Goal: Complete application form

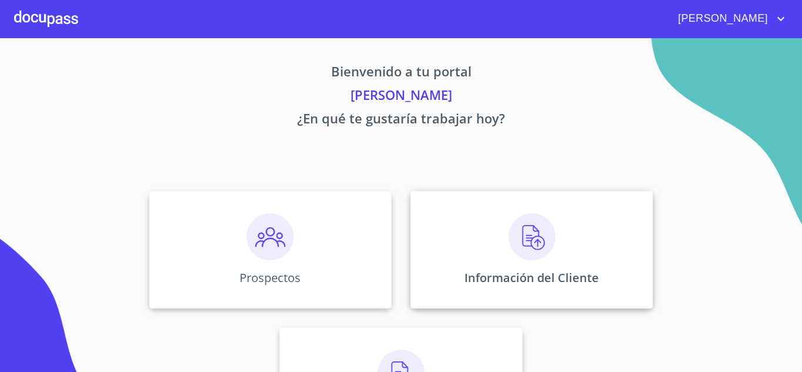
click at [524, 243] on img at bounding box center [532, 236] width 47 height 47
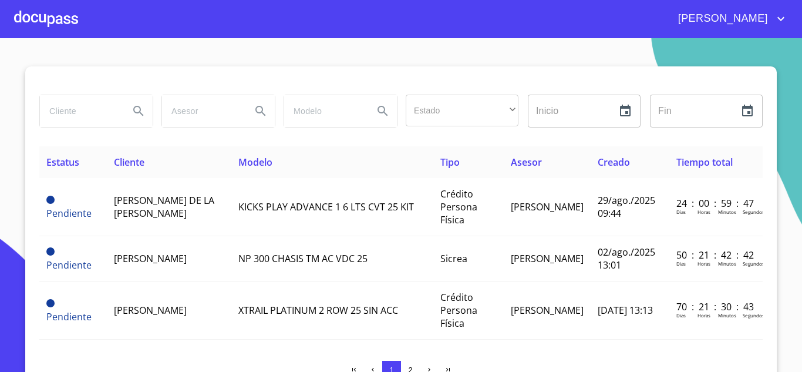
click at [95, 118] on input "search" at bounding box center [80, 111] width 80 height 32
type input "e"
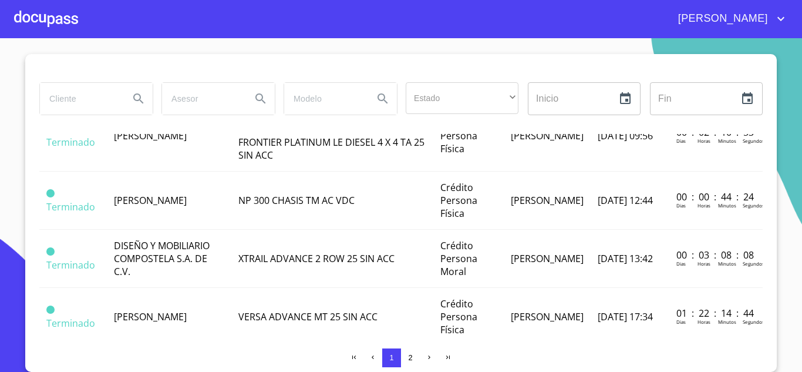
scroll to position [1027, 0]
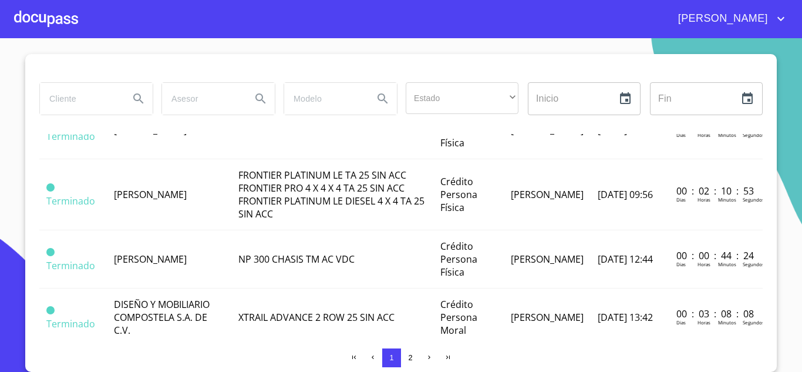
click at [406, 357] on span "2" at bounding box center [410, 357] width 9 height 9
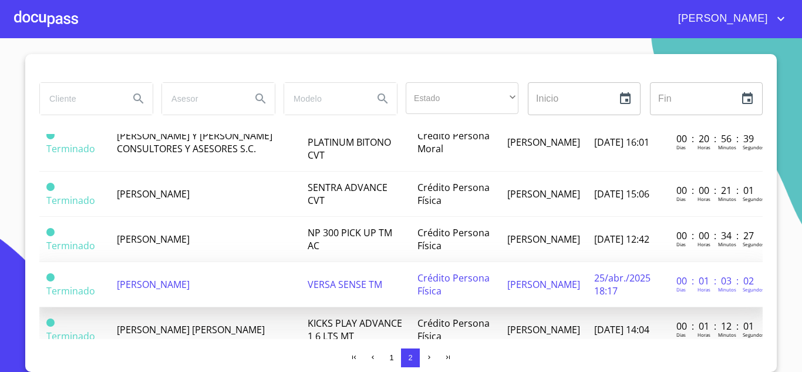
scroll to position [667, 0]
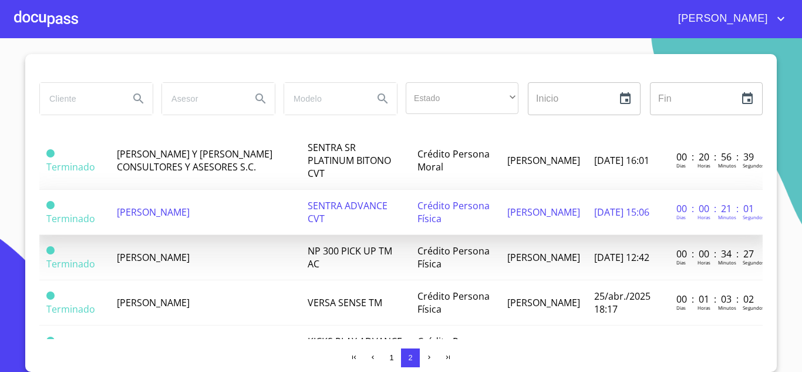
click at [169, 218] on span "ALEJANDRO CERVANTES HERMOSILLO" at bounding box center [153, 212] width 73 height 13
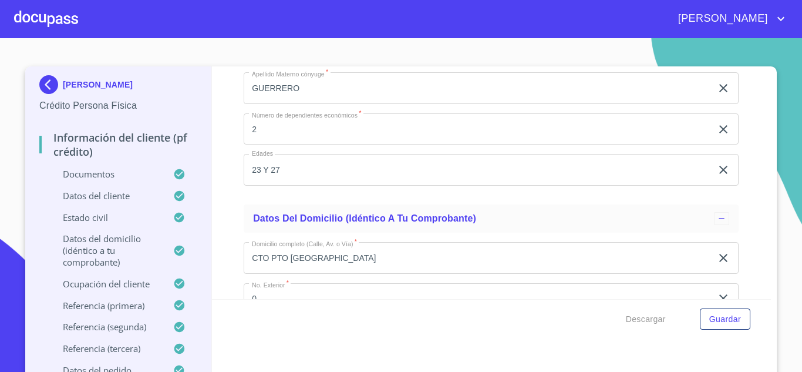
scroll to position [4257, 0]
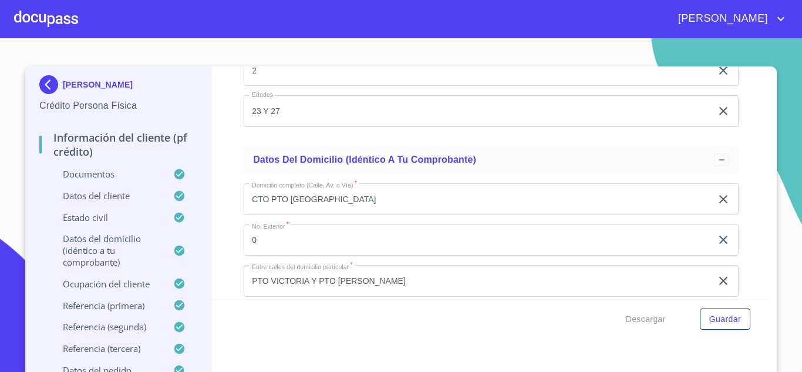
click at [52, 22] on div at bounding box center [46, 19] width 64 height 38
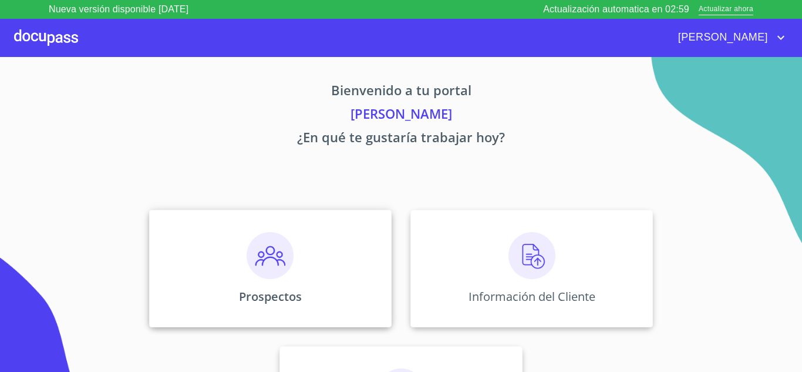
click at [263, 272] on img at bounding box center [270, 255] width 47 height 47
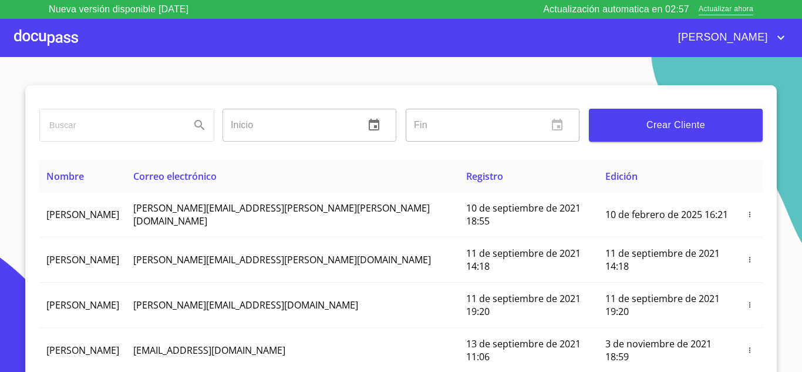
click at [684, 125] on span "Crear Cliente" at bounding box center [675, 125] width 155 height 16
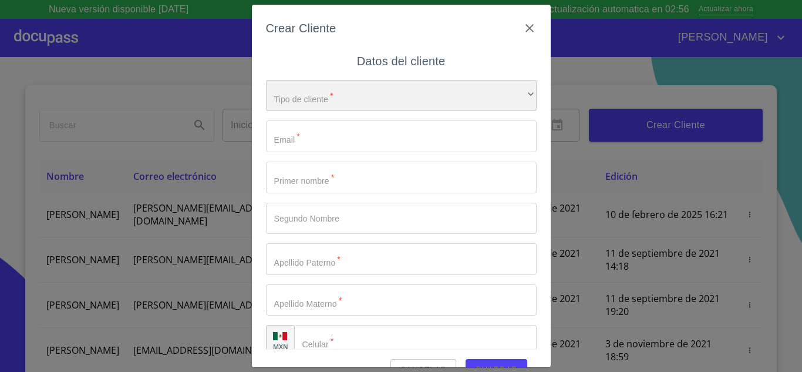
click at [378, 88] on div "​" at bounding box center [401, 96] width 271 height 32
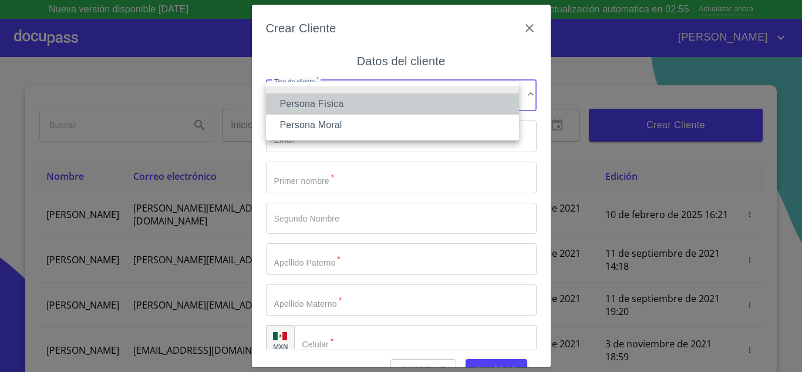
click at [375, 107] on li "Persona Física" at bounding box center [392, 103] width 253 height 21
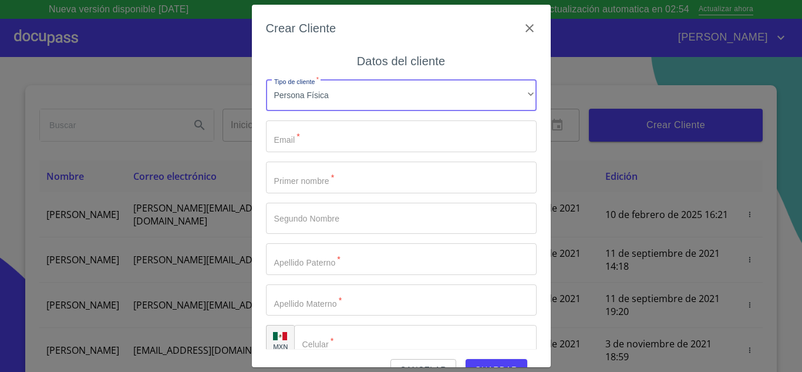
click at [367, 137] on input "Tipo de cliente   *" at bounding box center [401, 136] width 271 height 32
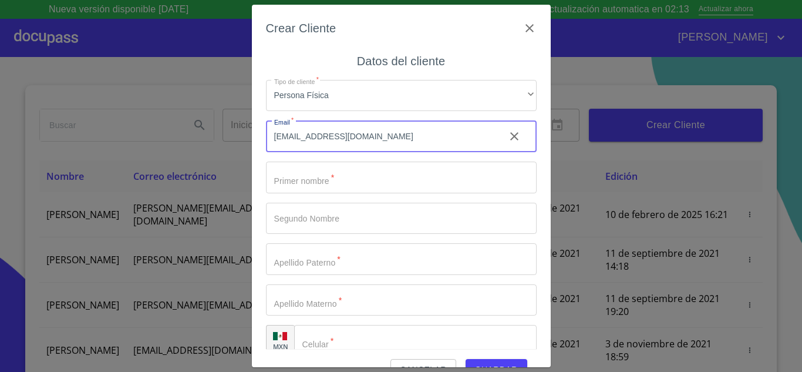
type input "alejandrocervantes2000@hotmail.com"
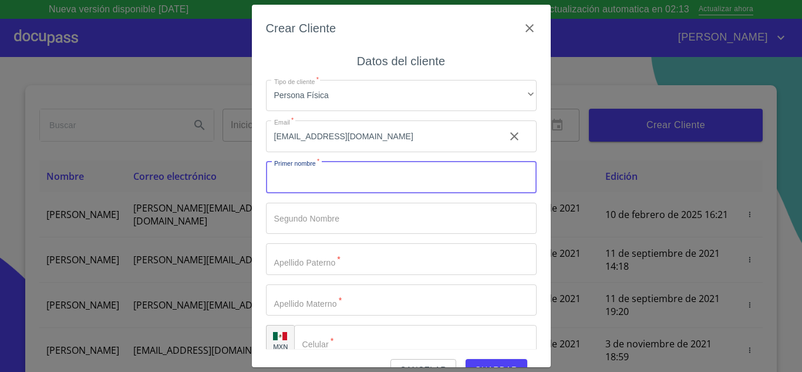
click at [366, 186] on input "Tipo de cliente   *" at bounding box center [401, 177] width 271 height 32
type input "[PERSON_NAME]"
click at [343, 262] on input "Tipo de cliente   *" at bounding box center [401, 259] width 271 height 32
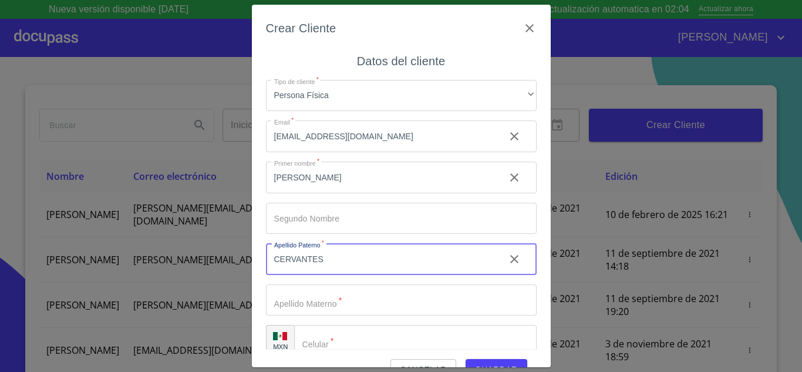
type input "CERVANTES"
click at [322, 294] on input "Tipo de cliente   *" at bounding box center [401, 300] width 271 height 32
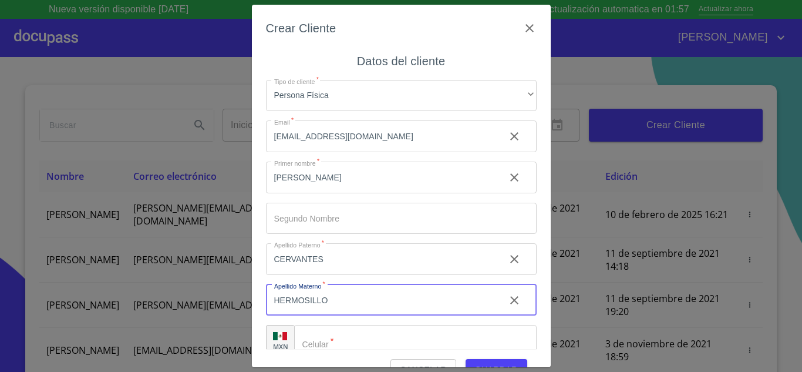
scroll to position [17, 0]
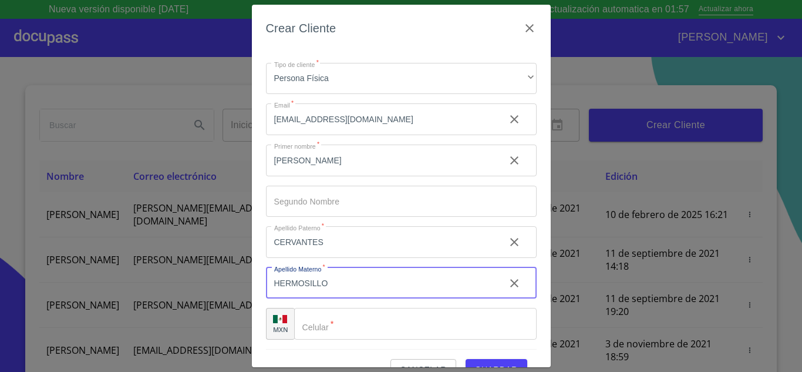
type input "HERMOSILLO"
click at [375, 312] on input "Tipo de cliente   *" at bounding box center [415, 324] width 243 height 32
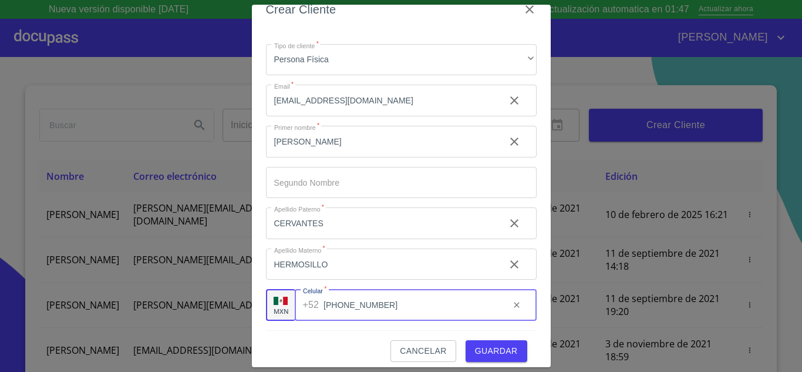
scroll to position [27, 0]
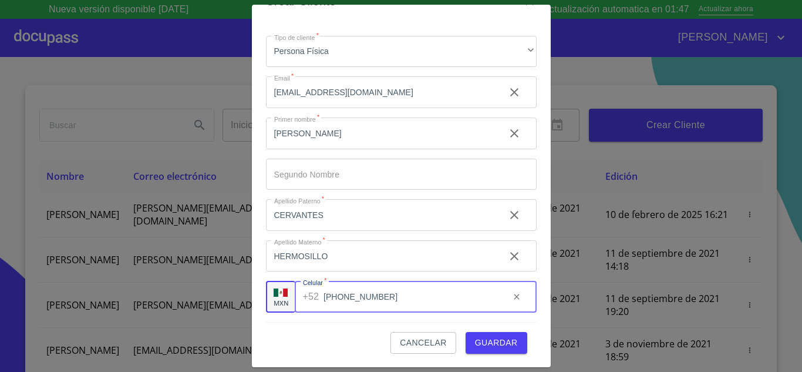
type input "[PHONE_NUMBER]"
click at [476, 345] on span "Guardar" at bounding box center [496, 342] width 43 height 15
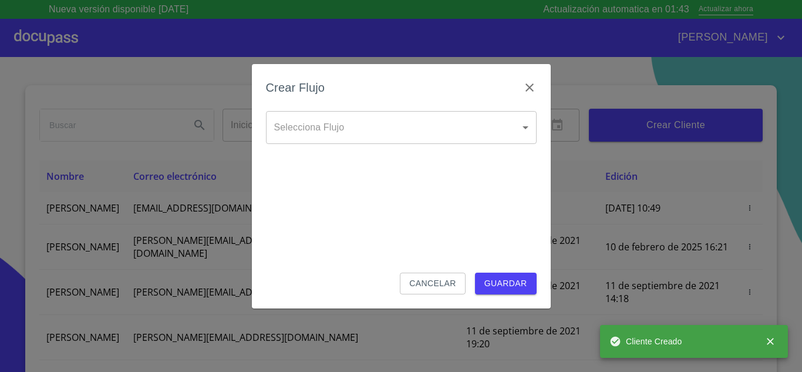
click at [346, 131] on body "Nueva versión disponible 4.02.07 Actualización automatica en 01:43 Actualizar a…" at bounding box center [401, 186] width 802 height 372
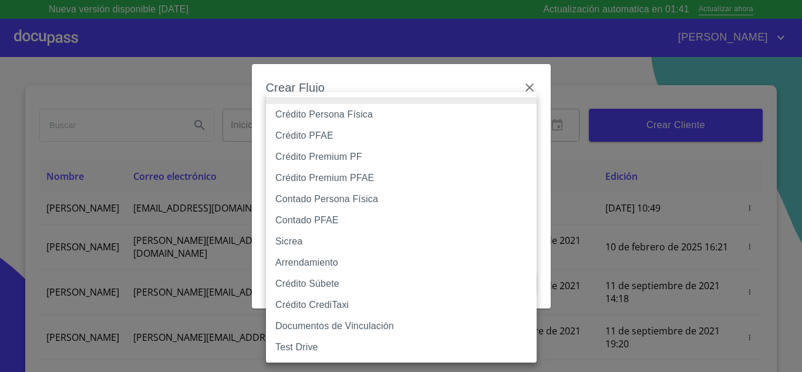
click at [349, 119] on li "Crédito Persona Física" at bounding box center [401, 114] width 271 height 21
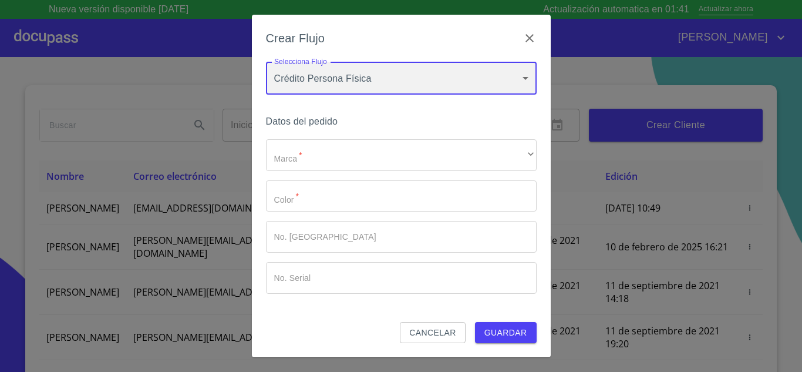
type input "6009fb3c7d1714eb8809aa97"
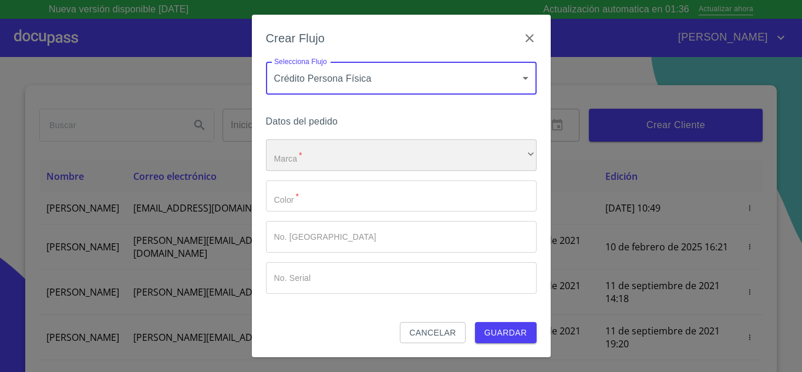
click at [345, 151] on div "​" at bounding box center [401, 155] width 271 height 32
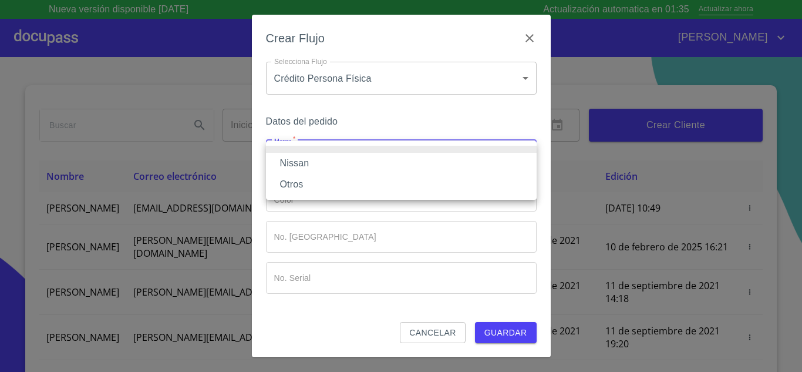
click at [345, 159] on li "Nissan" at bounding box center [401, 163] width 271 height 21
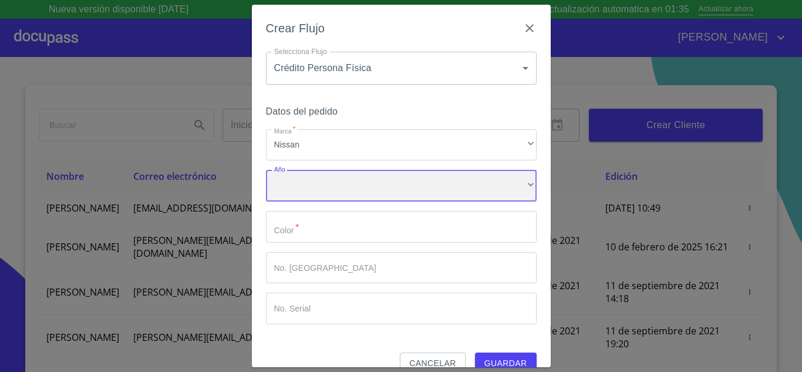
click at [346, 189] on div "​" at bounding box center [401, 186] width 271 height 32
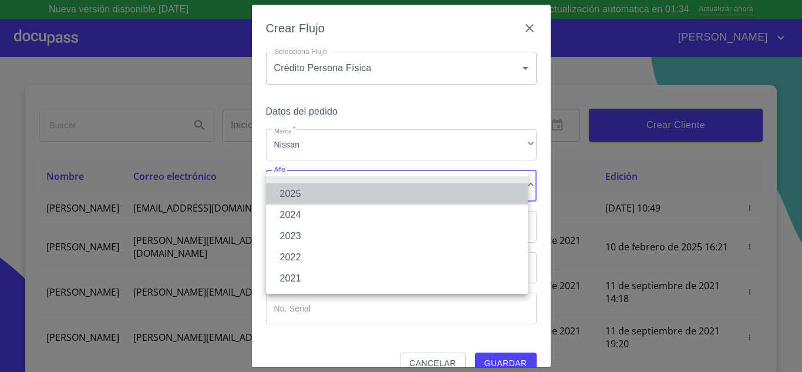
click at [346, 189] on li "2025" at bounding box center [397, 193] width 262 height 21
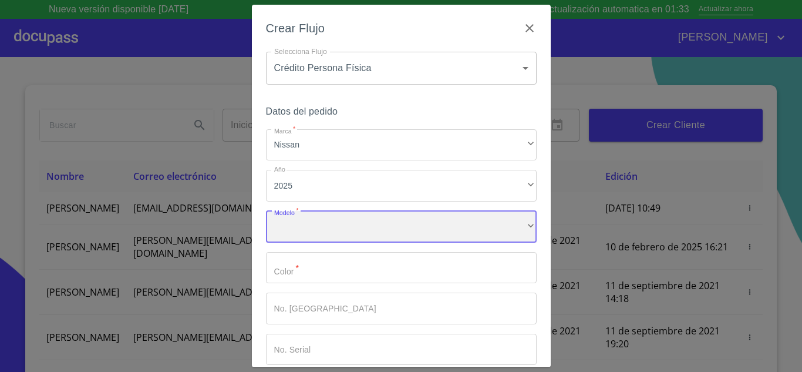
click at [347, 225] on div "​" at bounding box center [401, 227] width 271 height 32
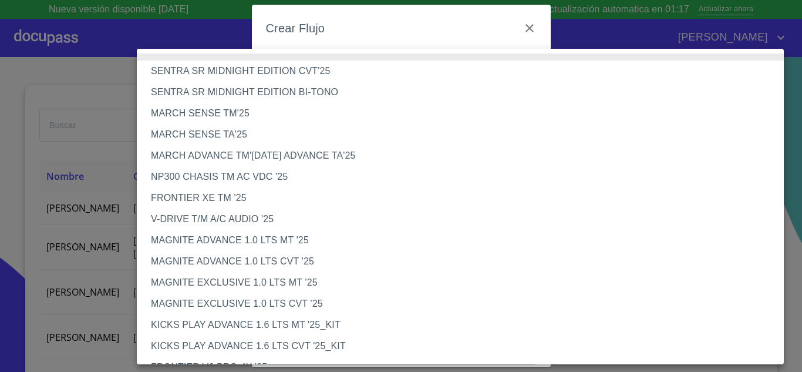
click at [243, 140] on li "MARCH SENSE TA'25" at bounding box center [465, 134] width 656 height 21
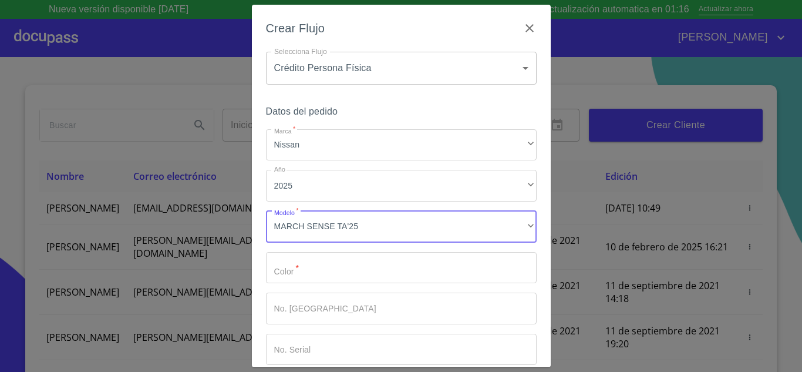
click at [359, 266] on input "Marca   *" at bounding box center [401, 268] width 271 height 32
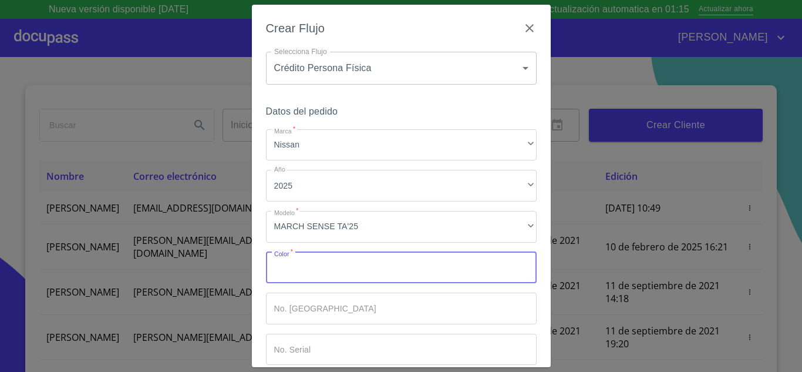
click at [359, 266] on input "Marca   *" at bounding box center [401, 268] width 271 height 32
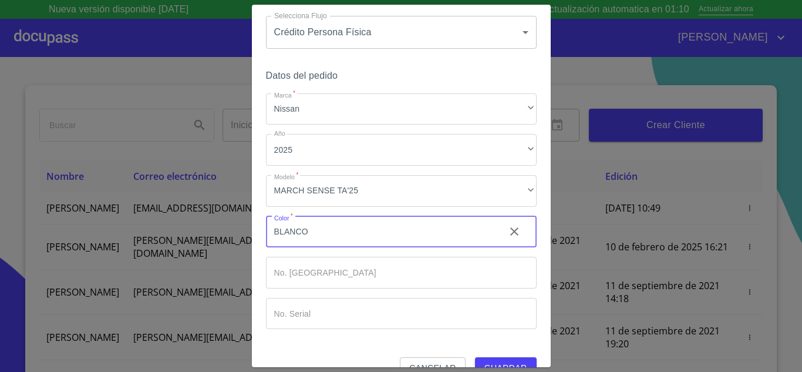
scroll to position [61, 0]
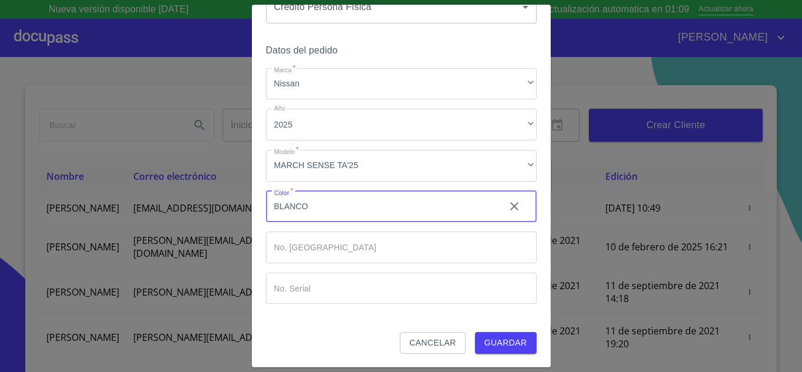
type input "BLANCO"
click at [511, 346] on span "Guardar" at bounding box center [505, 342] width 43 height 15
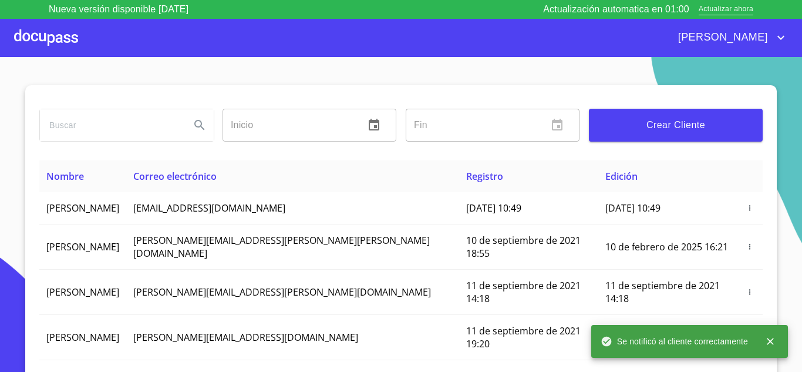
click at [52, 43] on div at bounding box center [46, 38] width 64 height 38
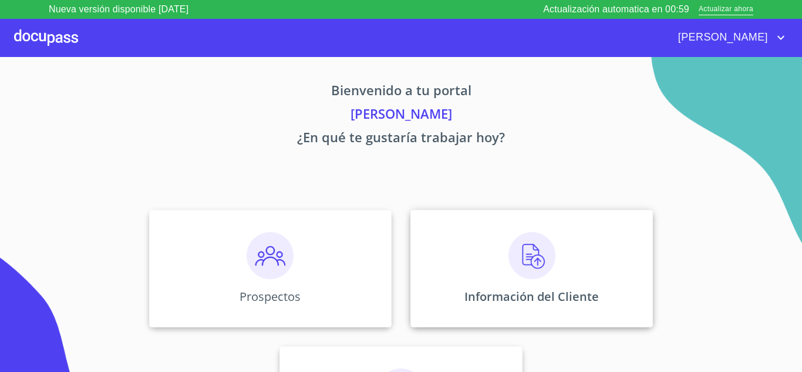
click at [524, 263] on img at bounding box center [532, 255] width 47 height 47
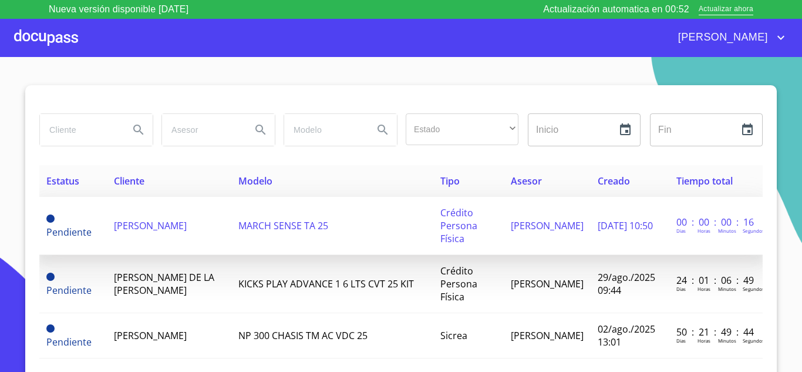
click at [138, 232] on span "[PERSON_NAME]" at bounding box center [150, 225] width 73 height 13
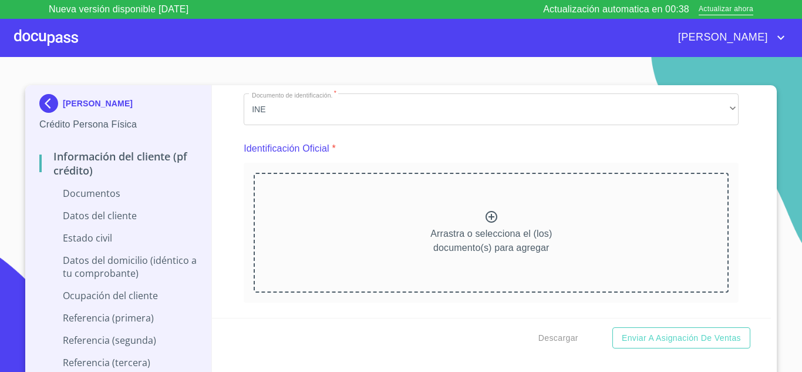
scroll to position [117, 0]
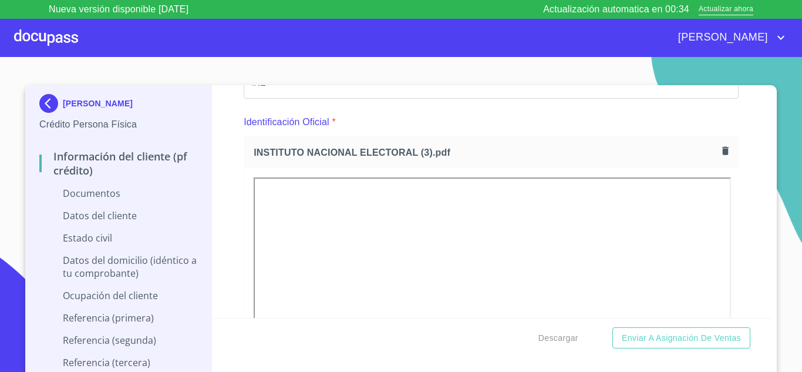
click at [783, 124] on section "ALEJANDRO CERVANTES HERMOSILLO Crédito Persona Física Información del cliente (…" at bounding box center [401, 224] width 802 height 334
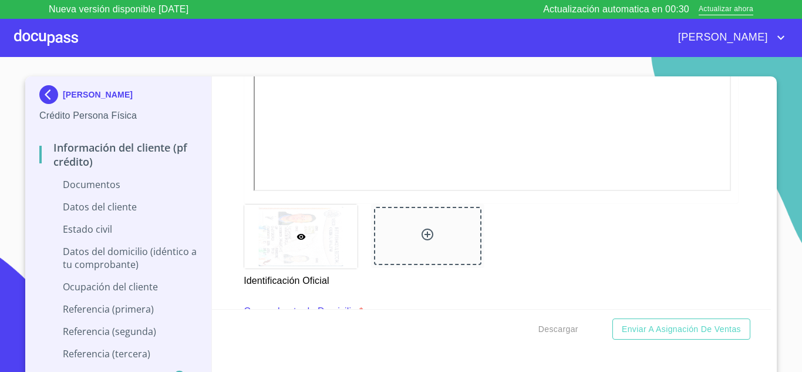
scroll to position [587, 0]
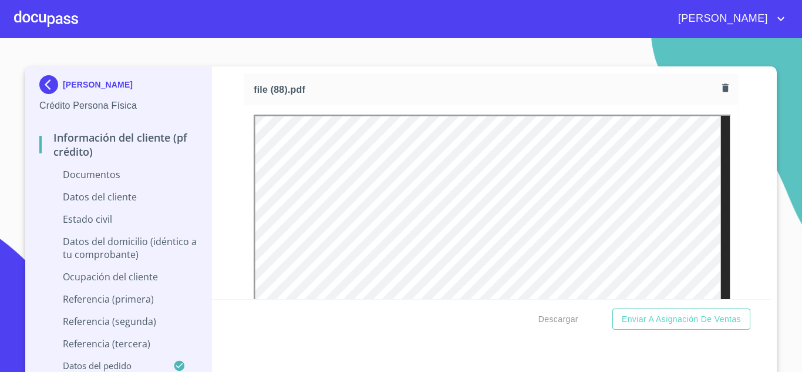
click at [769, 252] on div "[PERSON_NAME] Persona Física Información del cliente (PF crédito) Documentos Da…" at bounding box center [401, 223] width 752 height 314
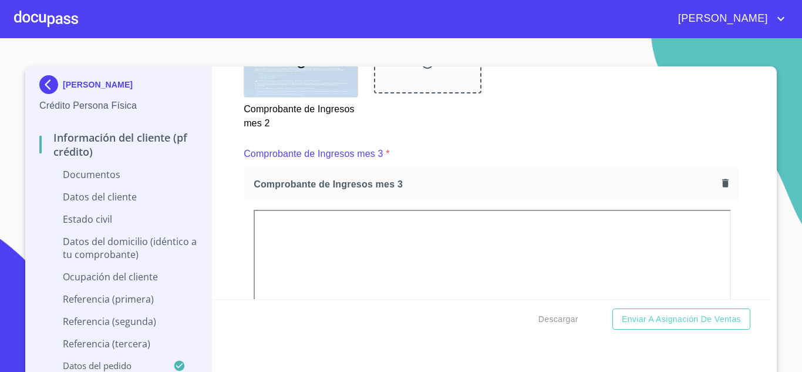
scroll to position [1992, 0]
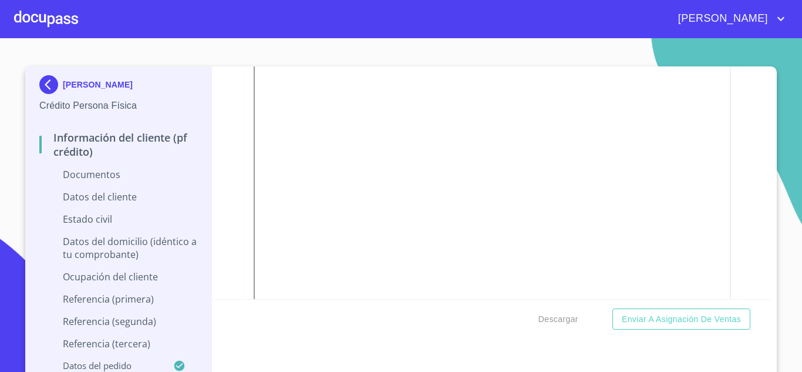
click at [787, 238] on section "[PERSON_NAME] Persona Física Información del cliente (PF crédito) Documentos Da…" at bounding box center [401, 205] width 802 height 334
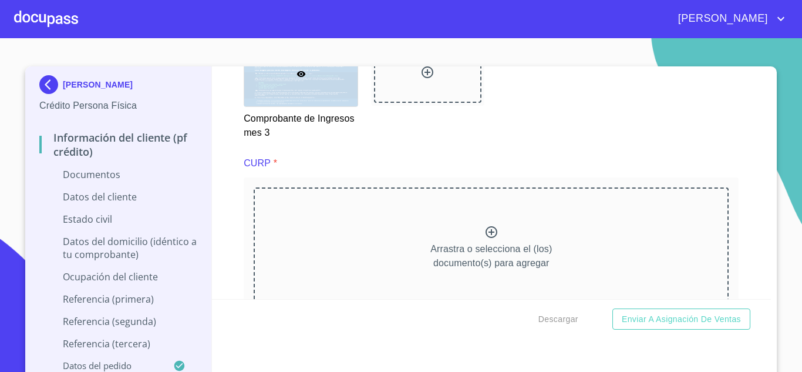
scroll to position [2344, 0]
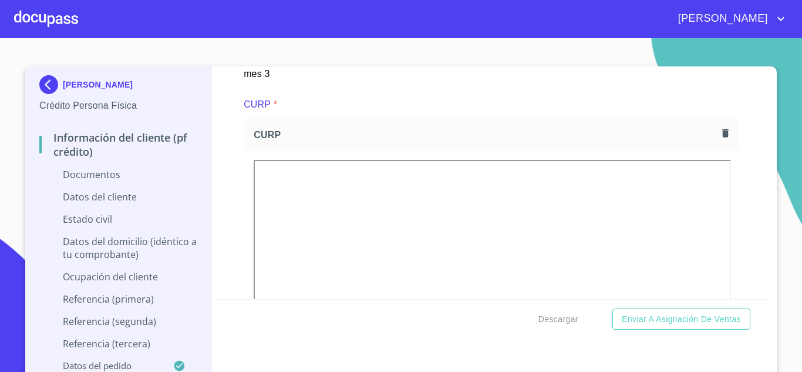
click at [780, 224] on section "[PERSON_NAME] Persona Física Información del cliente (PF crédito) Documentos Da…" at bounding box center [401, 205] width 802 height 334
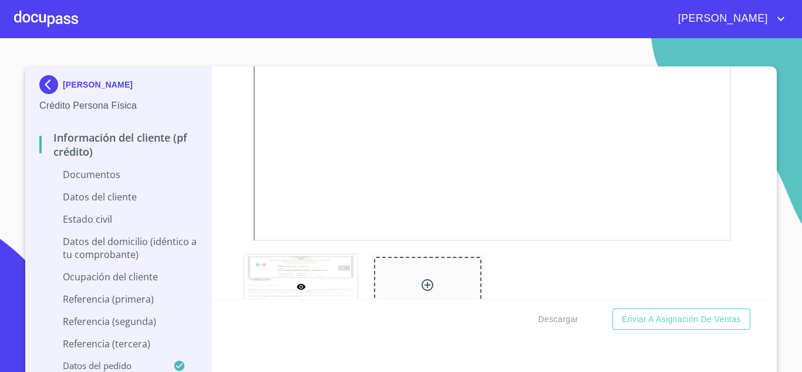
scroll to position [2814, 0]
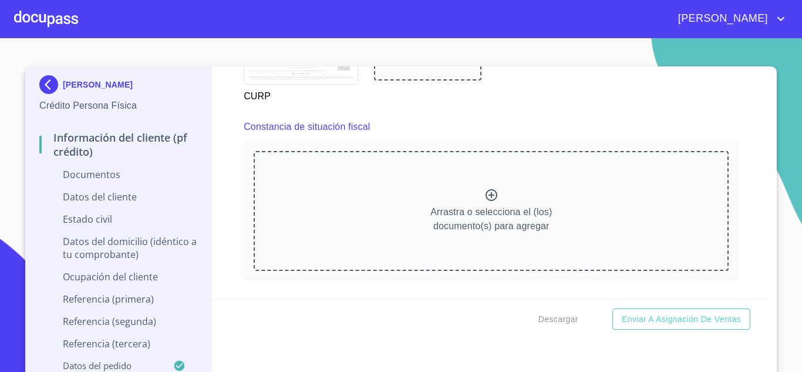
click at [484, 196] on icon at bounding box center [491, 195] width 14 height 14
click at [485, 194] on icon at bounding box center [491, 195] width 14 height 14
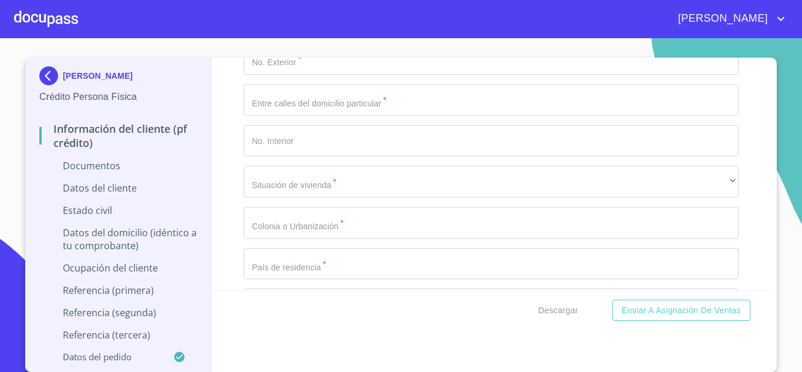
scroll to position [3754, 0]
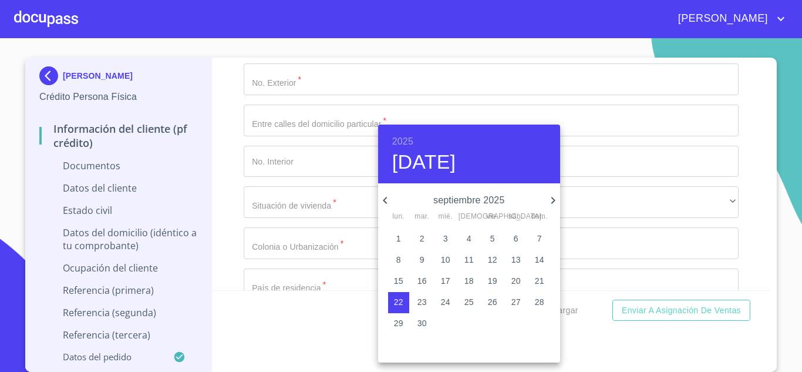
click at [408, 142] on h6 "2025" at bounding box center [402, 141] width 21 height 16
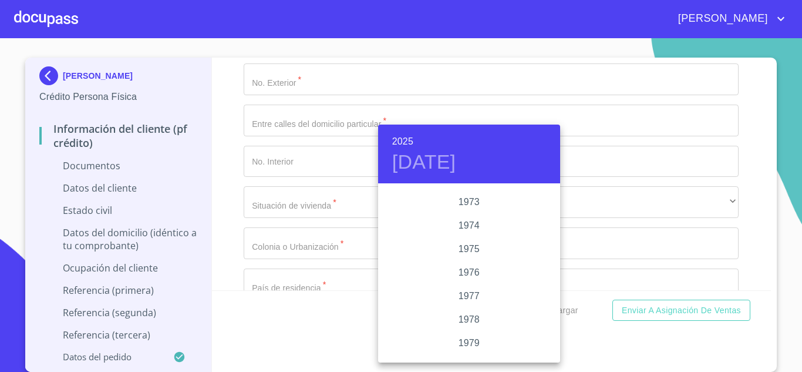
scroll to position [1104, 0]
click at [473, 219] on div "1973" at bounding box center [469, 219] width 182 height 23
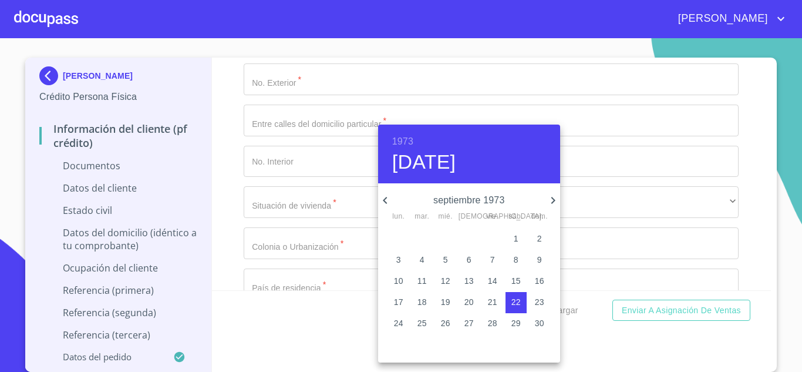
click at [385, 199] on icon "button" at bounding box center [385, 200] width 4 height 7
click at [400, 260] on p "2" at bounding box center [398, 260] width 5 height 12
type input "[DATE]"
click at [336, 231] on div at bounding box center [401, 186] width 802 height 372
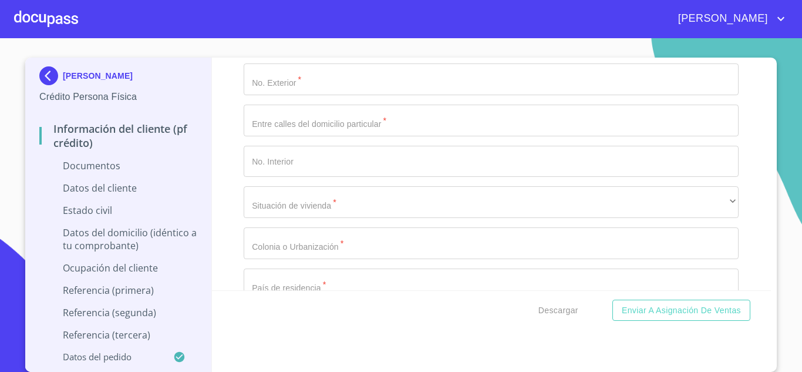
type input "CEHA7307029T1"
type input "CEHA730702HJCRRL06"
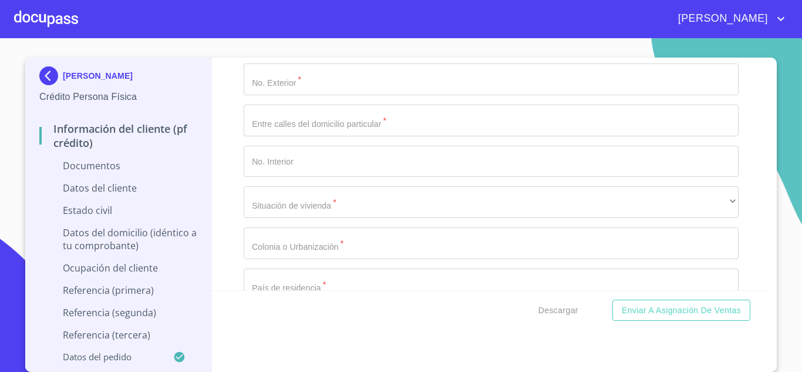
click at [305, 298] on div "Descargar Enviar a Asignación de Ventas" at bounding box center [492, 310] width 560 height 40
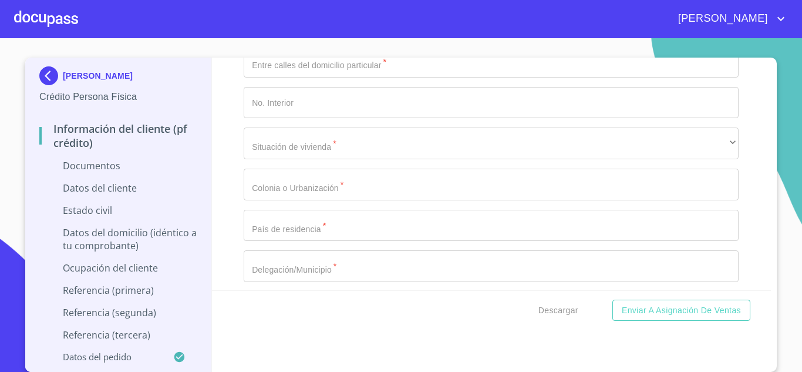
scroll to position [3885, 0]
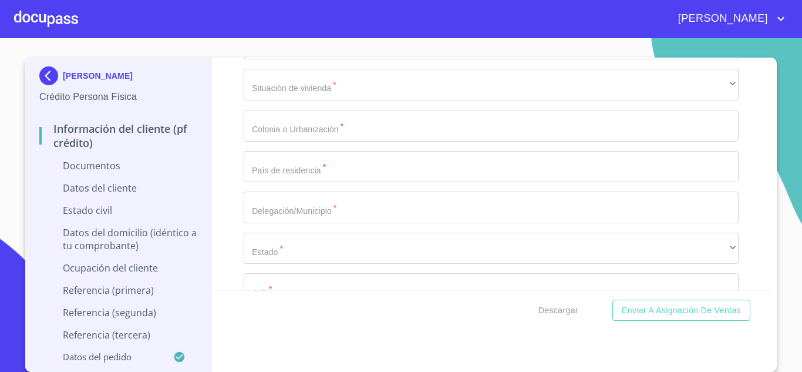
type input "2779374984"
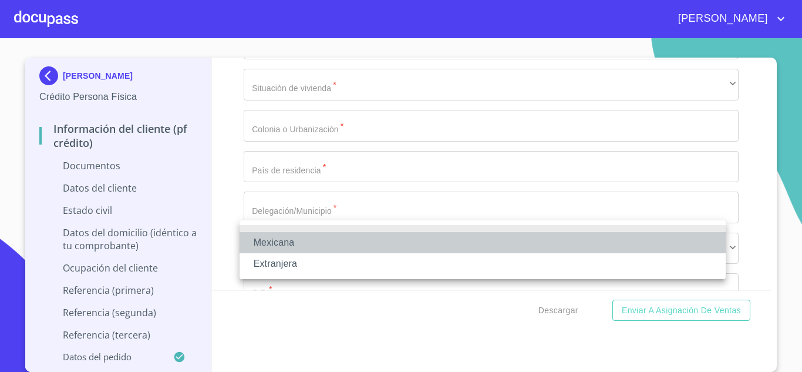
click at [299, 239] on li "Mexicana" at bounding box center [483, 242] width 486 height 21
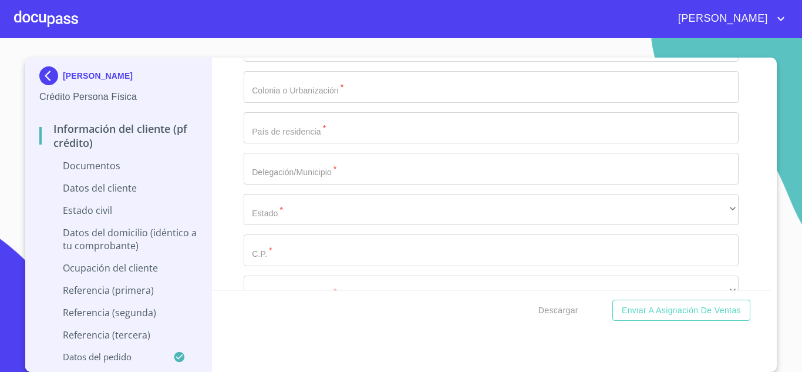
scroll to position [3944, 0]
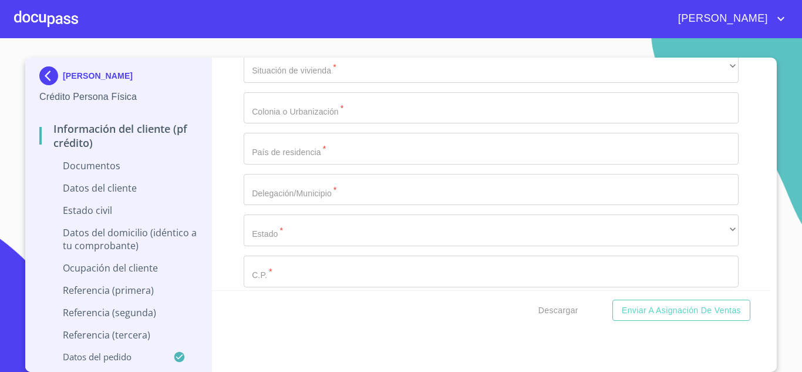
type input "[GEOGRAPHIC_DATA]"
click at [225, 253] on div "Información del cliente (PF crédito) Documentos Documento de identificación.   …" at bounding box center [492, 174] width 560 height 233
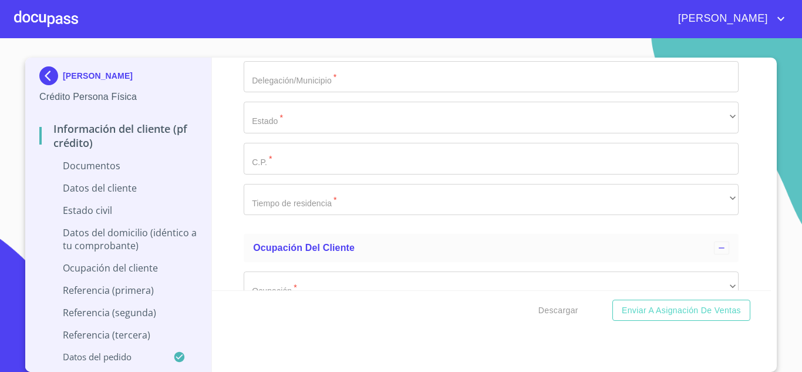
scroll to position [4061, 0]
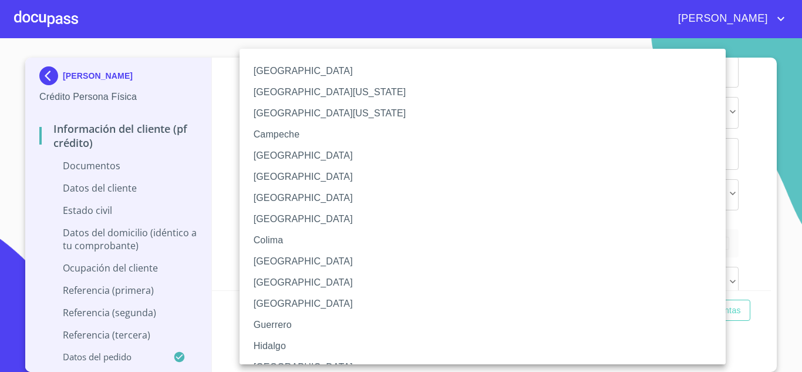
scroll to position [59, 0]
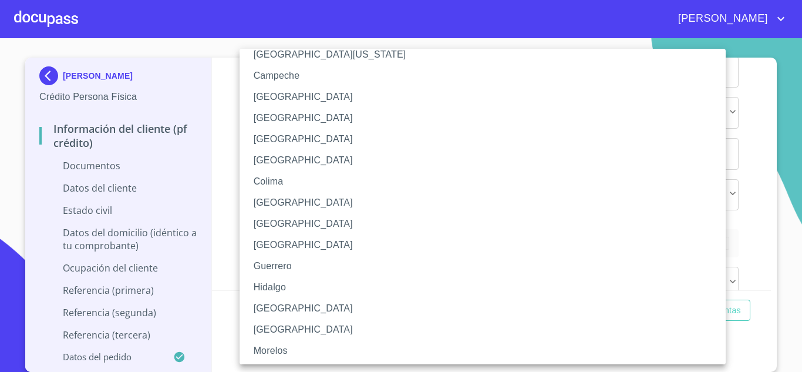
click at [284, 312] on li "[GEOGRAPHIC_DATA]" at bounding box center [487, 308] width 495 height 21
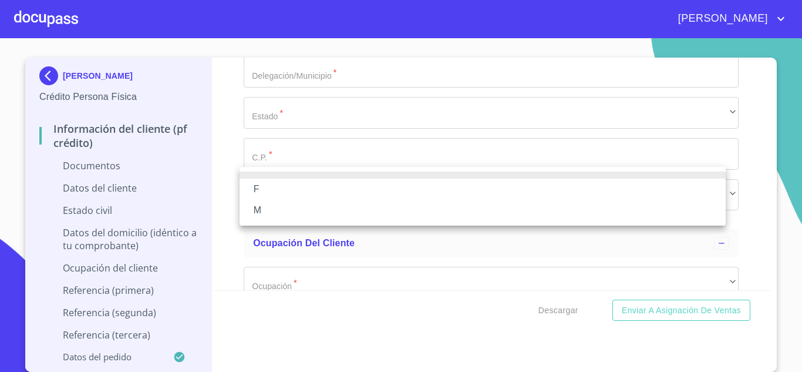
click at [275, 209] on li "M" at bounding box center [483, 210] width 486 height 21
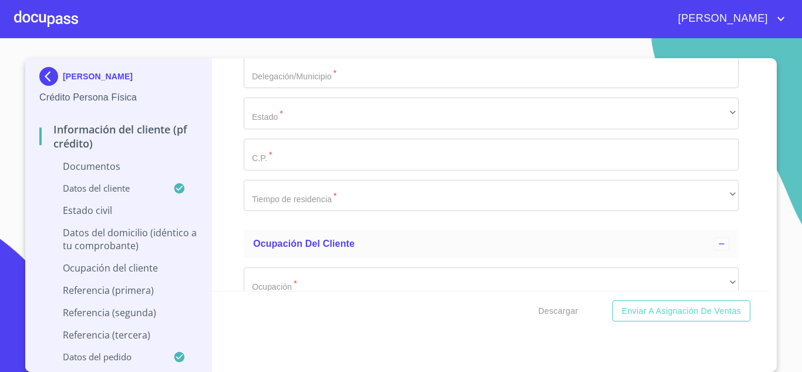
scroll to position [4120, 0]
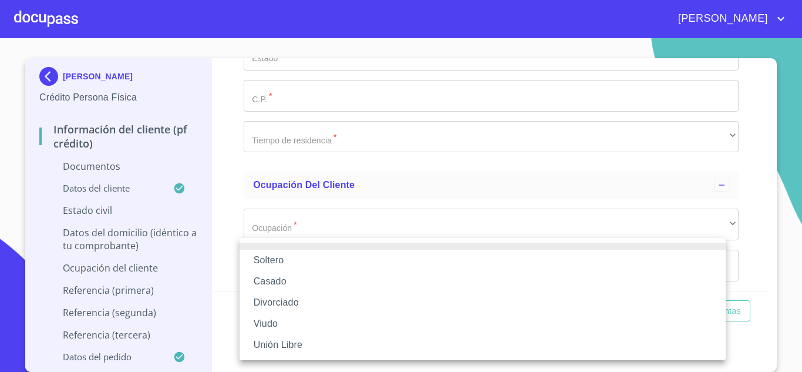
click at [288, 279] on li "Casado" at bounding box center [483, 281] width 486 height 21
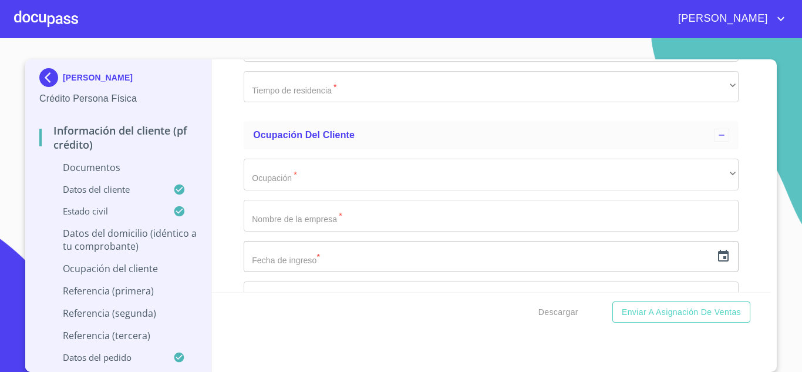
scroll to position [4237, 0]
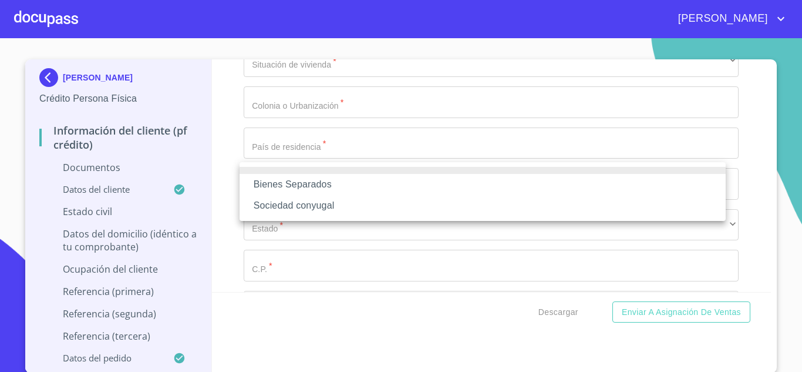
click at [292, 208] on li "Sociedad conyugal" at bounding box center [483, 205] width 486 height 21
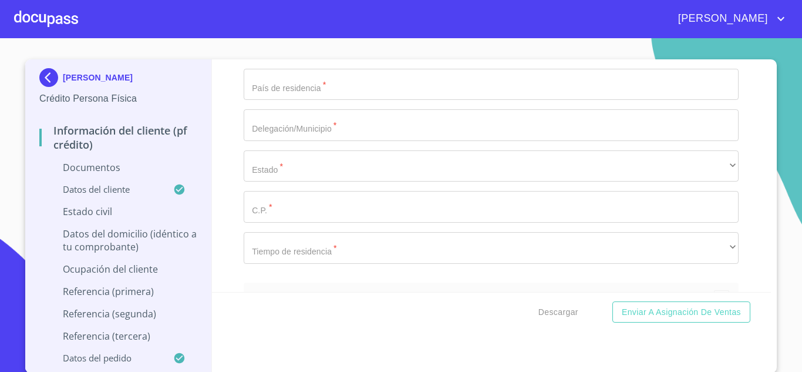
type input "[PERSON_NAME]"
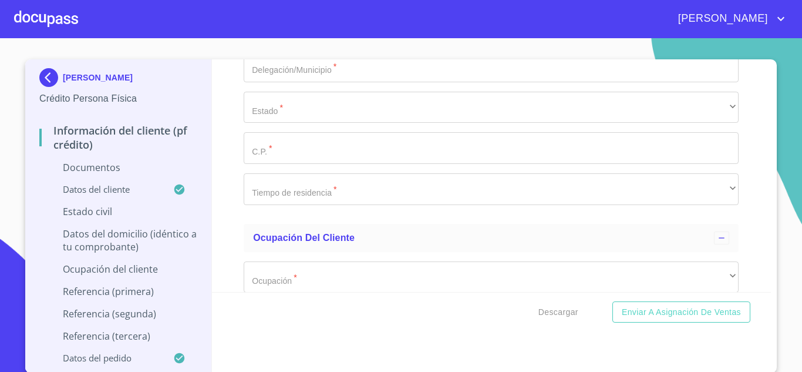
type input "OROZCO"
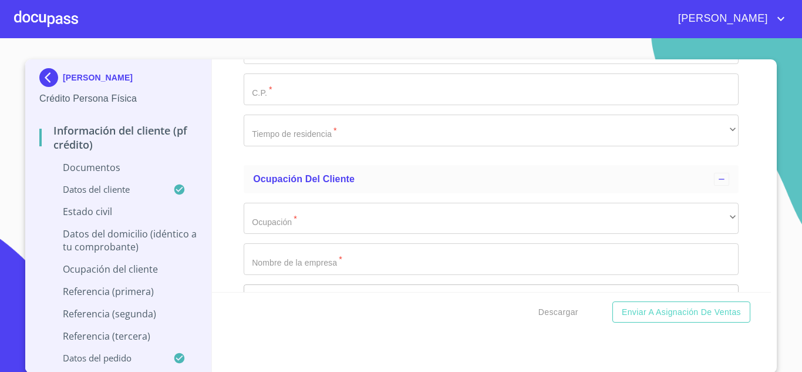
type input "DURAN"
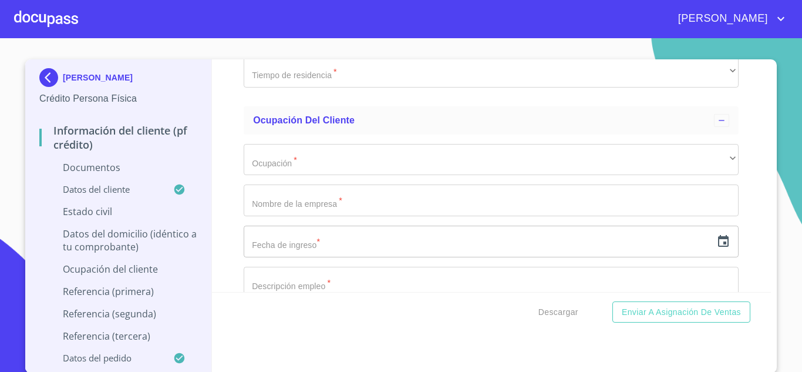
scroll to position [4531, 0]
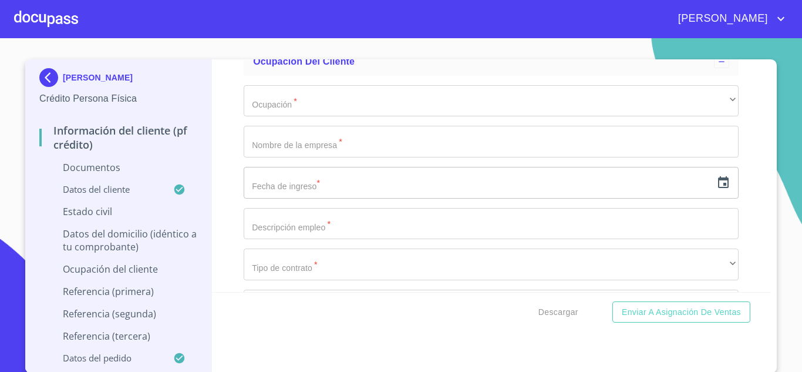
type input "2"
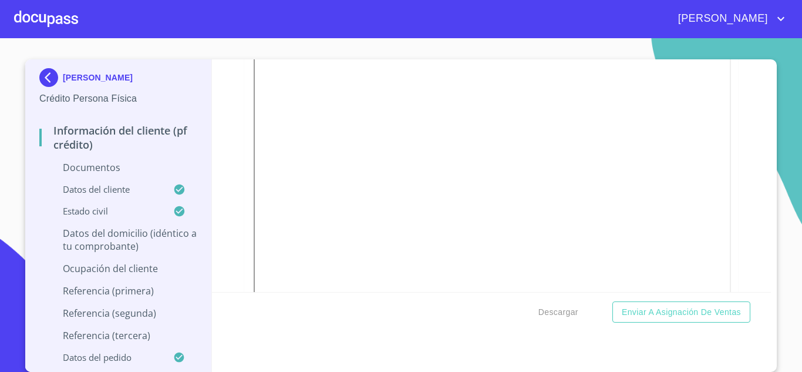
scroll to position [1292, 0]
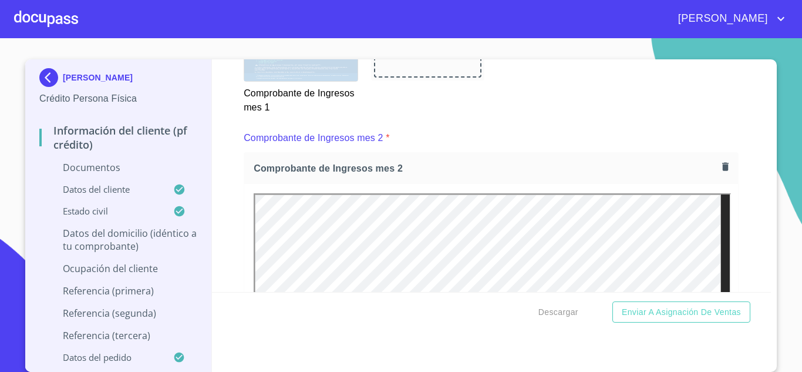
click at [39, 80] on img at bounding box center [50, 77] width 23 height 19
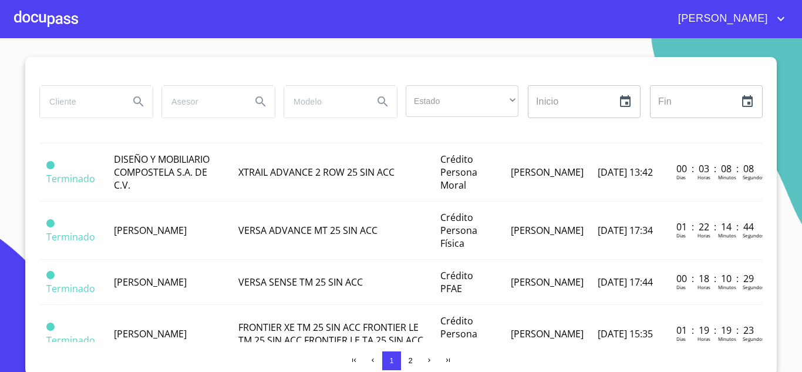
scroll to position [12, 0]
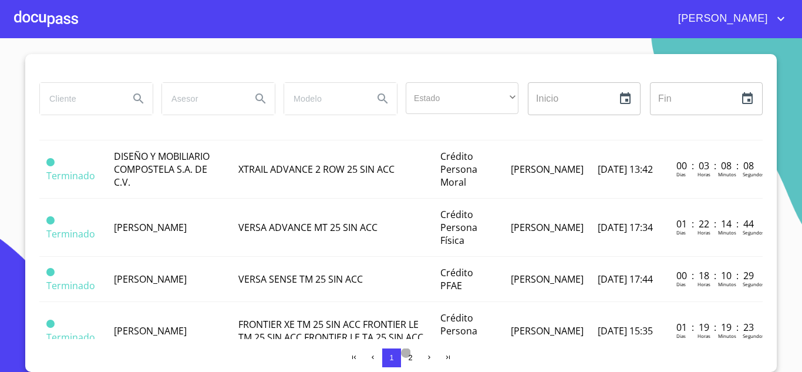
click at [408, 356] on span "2" at bounding box center [410, 357] width 4 height 9
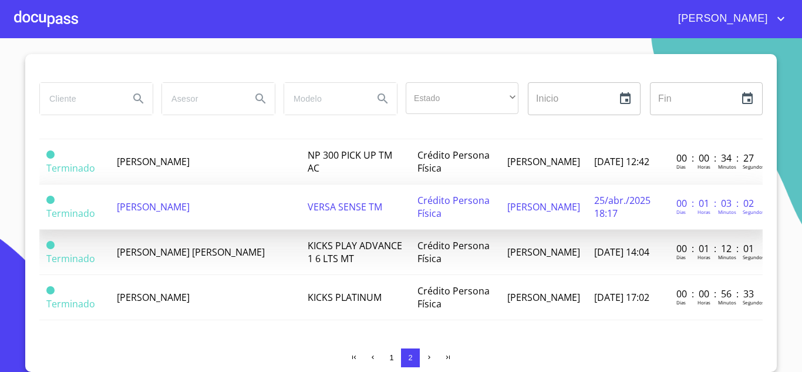
scroll to position [771, 0]
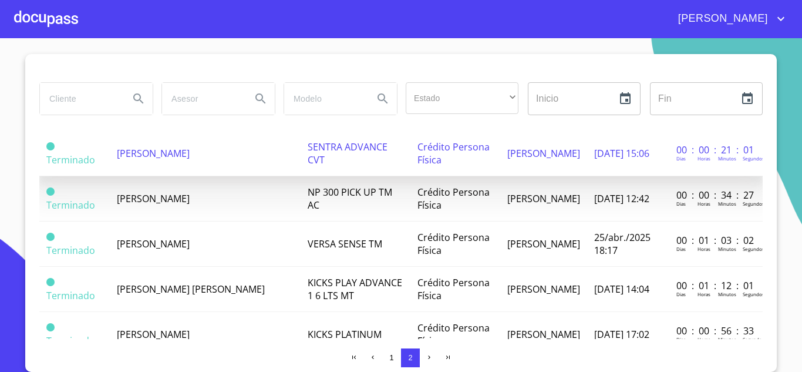
click at [171, 171] on td "[PERSON_NAME]" at bounding box center [205, 153] width 191 height 45
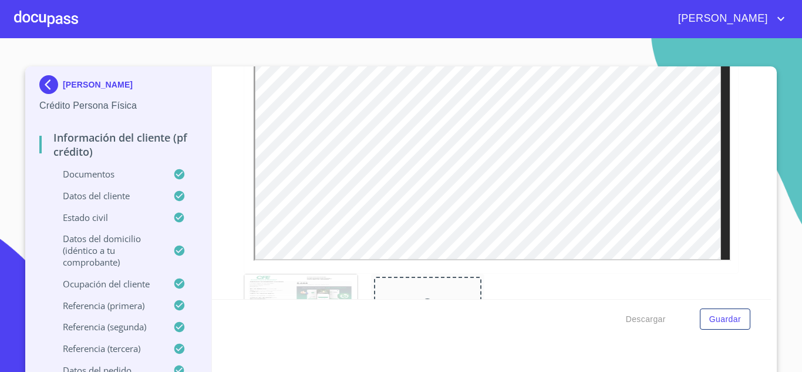
scroll to position [587, 0]
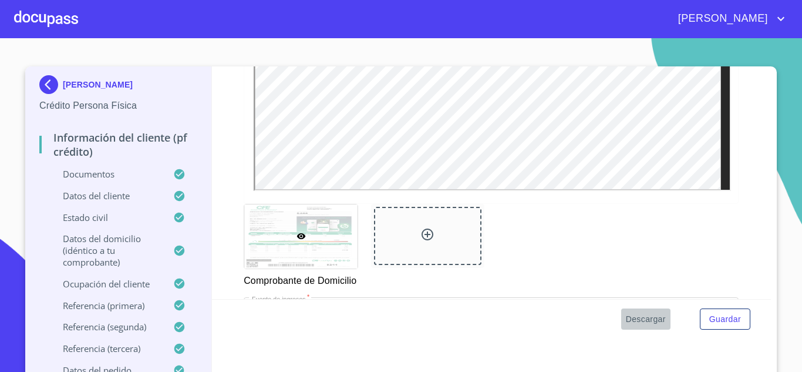
click at [655, 322] on span "Descargar" at bounding box center [646, 319] width 40 height 15
click at [59, 15] on div at bounding box center [46, 19] width 64 height 38
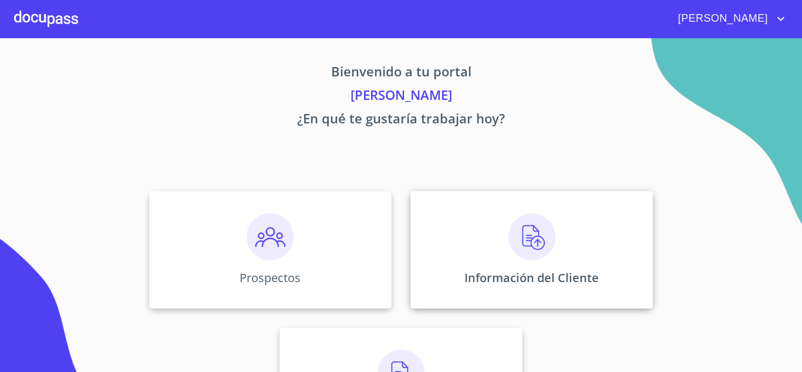
click at [489, 254] on div "Información del Cliente" at bounding box center [531, 249] width 243 height 117
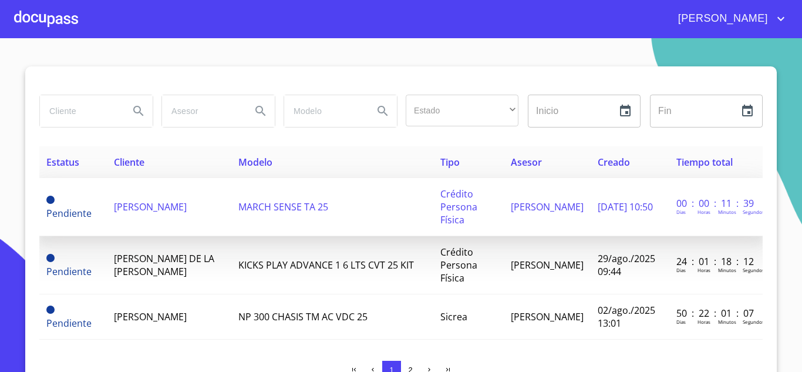
click at [196, 219] on td "[PERSON_NAME]" at bounding box center [169, 207] width 124 height 58
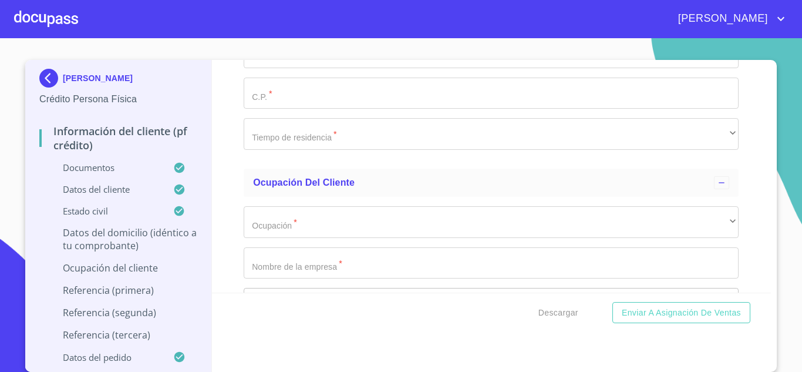
scroll to position [4666, 0]
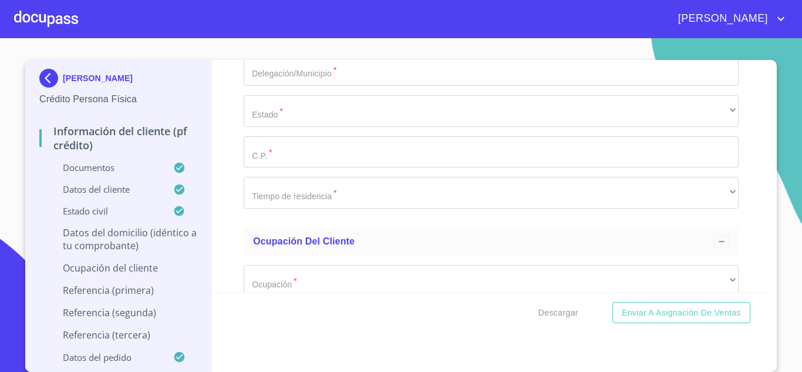
type input "D"
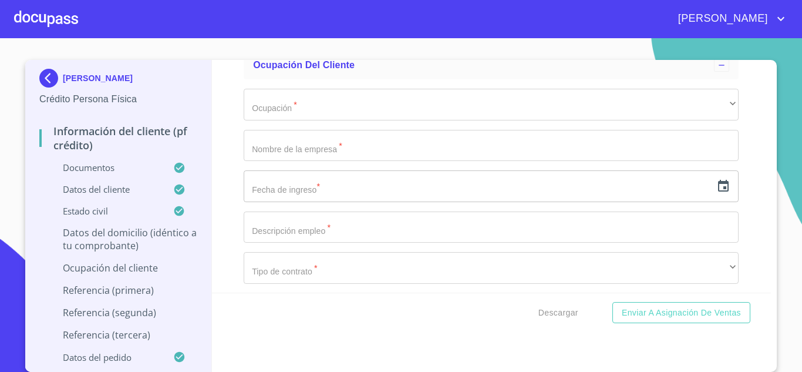
scroll to position [4901, 0]
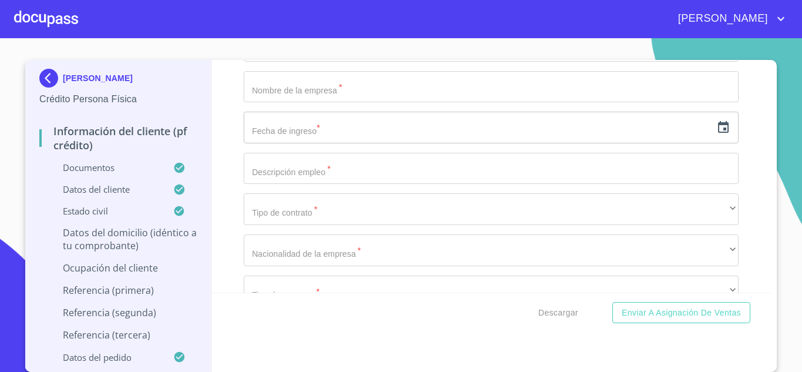
type input "GUERRERO"
type input "CTO PTO [GEOGRAPHIC_DATA]"
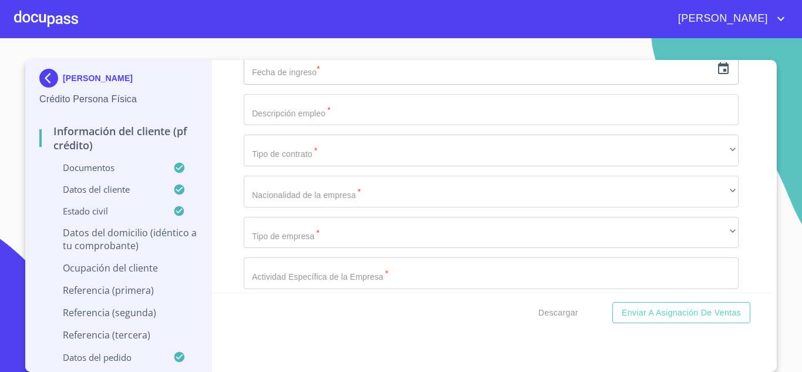
type input "0"
type input "PTO VICTORIA Y PTO BARAJAS"
type input "197"
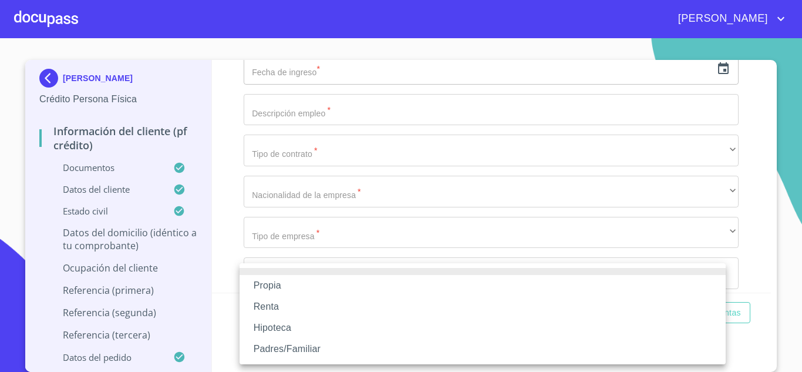
click at [303, 280] on li "Propia" at bounding box center [483, 285] width 486 height 21
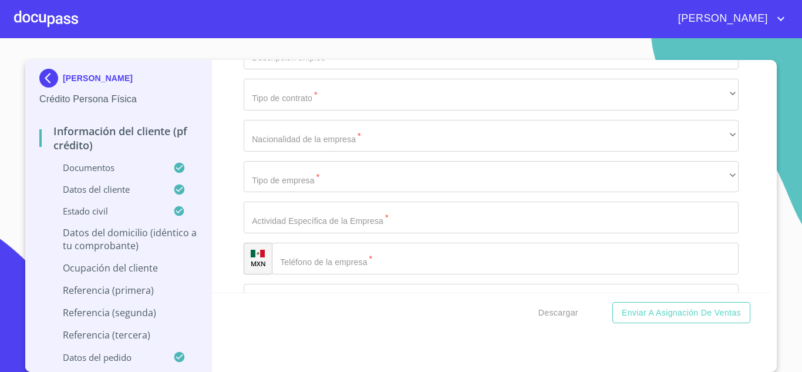
scroll to position [5081, 0]
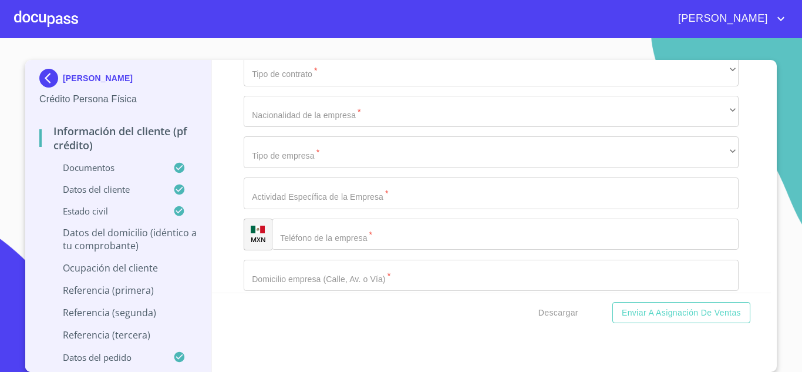
type input "$2,000,000"
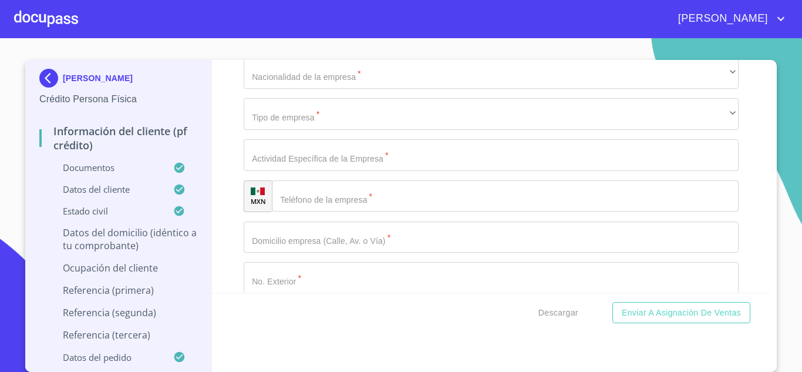
scroll to position [5139, 0]
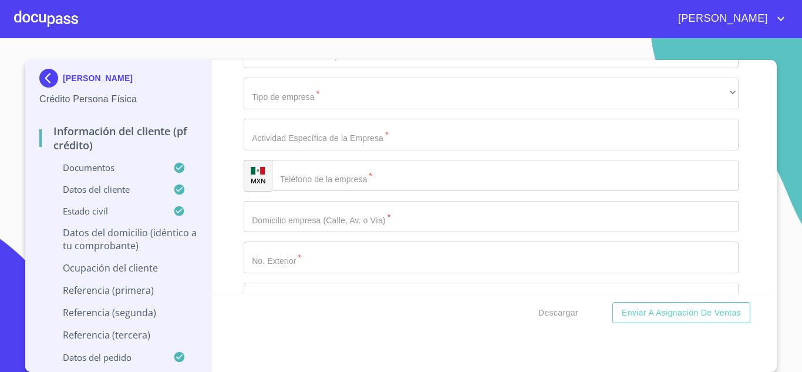
type input "BANUS RESIDENCIAL"
type input "[GEOGRAPHIC_DATA]"
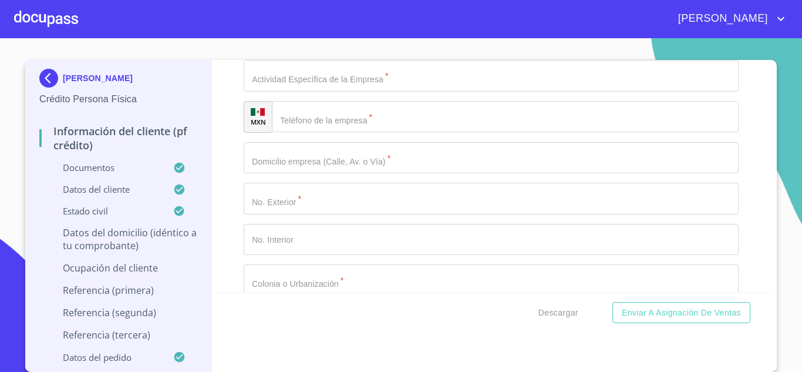
type input "TLAJOMULCO DE ZUÑIGA"
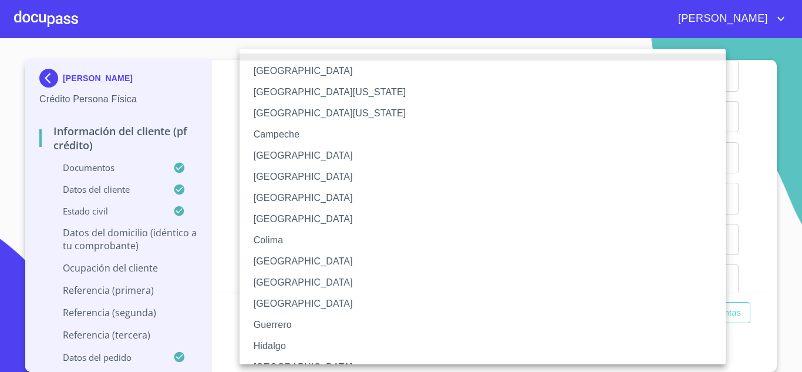
click at [285, 358] on li "[GEOGRAPHIC_DATA]" at bounding box center [487, 366] width 495 height 21
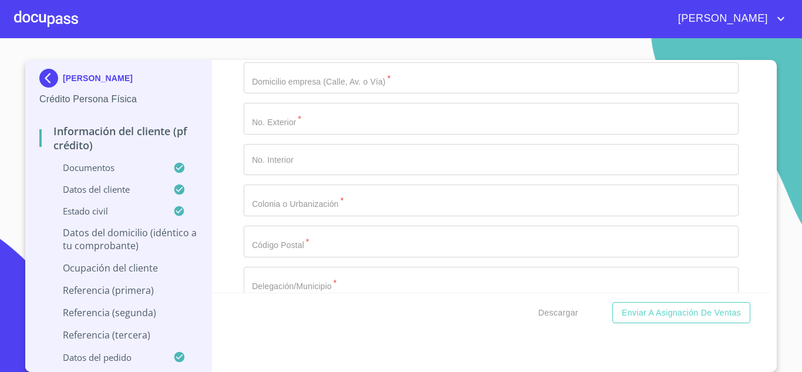
scroll to position [5316, 0]
type input "45640"
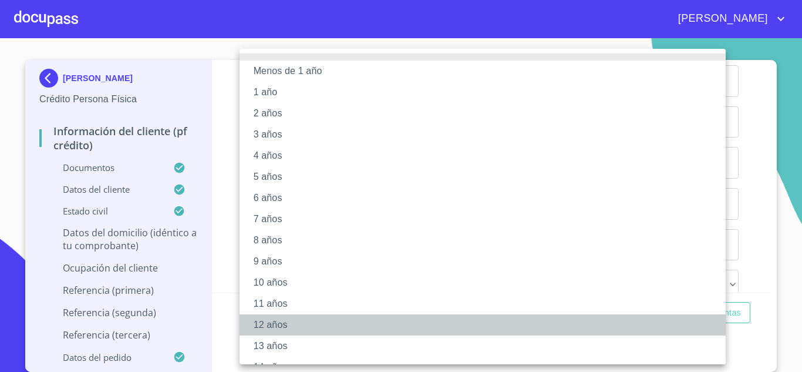
click at [274, 325] on li "12 años" at bounding box center [487, 324] width 495 height 21
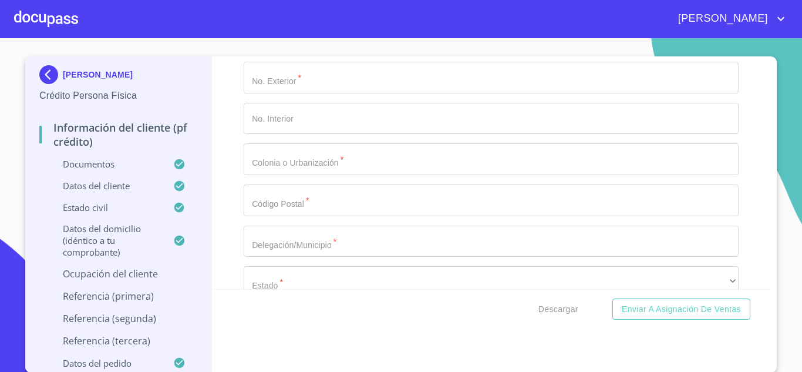
scroll to position [11, 0]
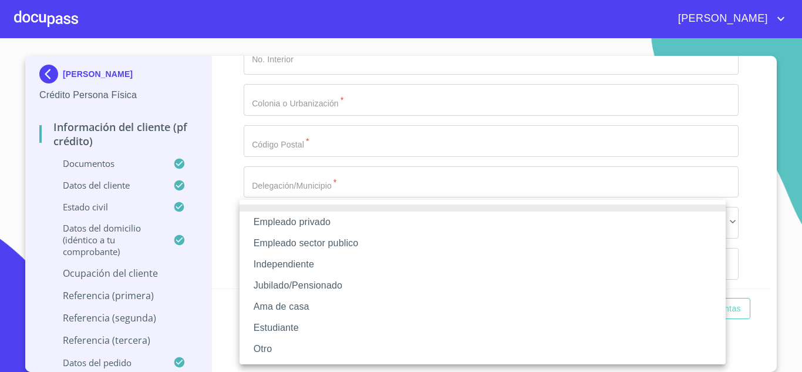
click at [302, 261] on li "Independiente" at bounding box center [483, 264] width 486 height 21
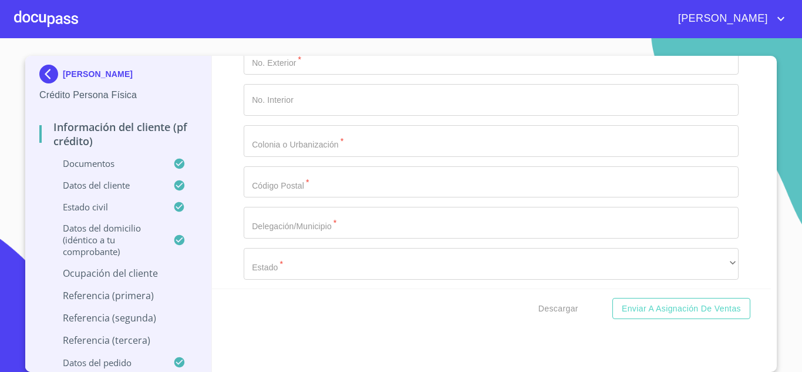
scroll to position [5433, 0]
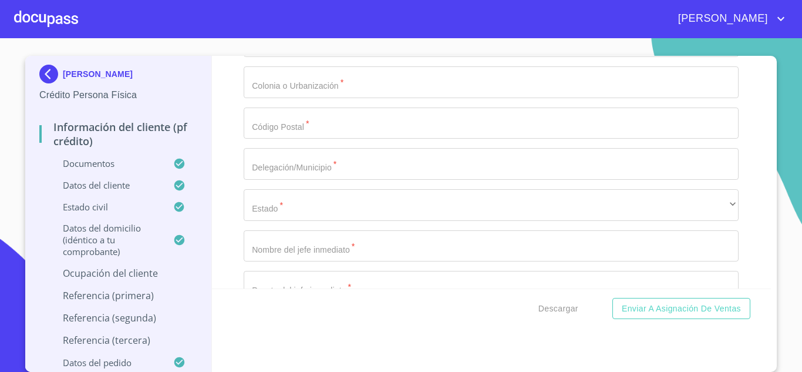
type input "ABSA"
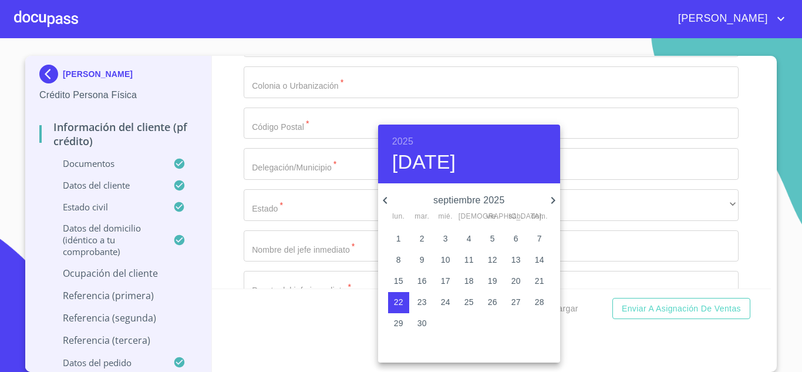
click at [409, 143] on h6 "2025" at bounding box center [402, 141] width 21 height 16
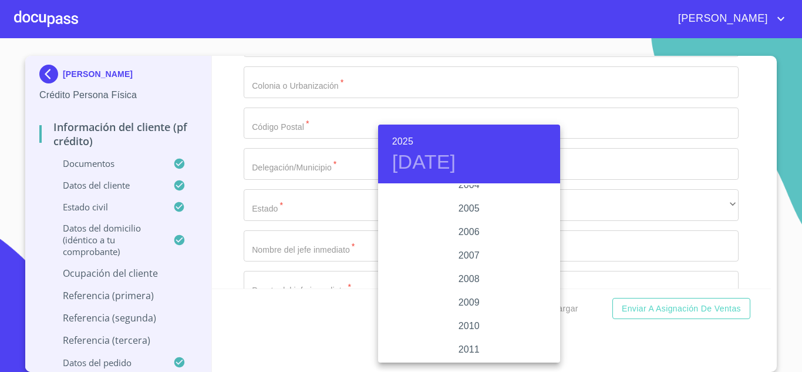
scroll to position [1809, 0]
click at [456, 196] on div "2002" at bounding box center [469, 196] width 182 height 23
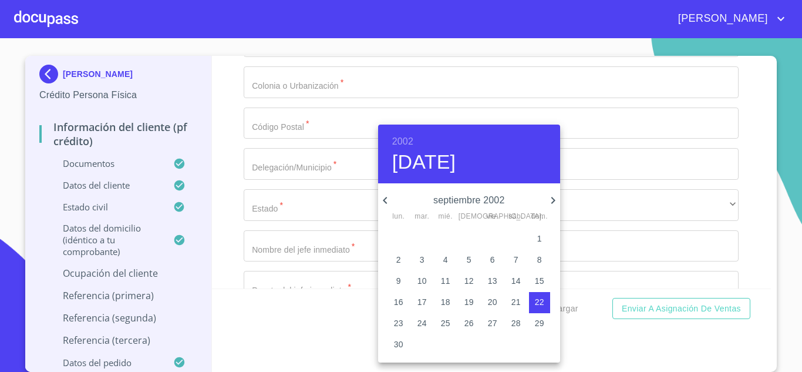
click at [550, 201] on icon "button" at bounding box center [553, 200] width 14 height 14
click at [467, 282] on p "14" at bounding box center [468, 281] width 9 height 12
type input "14 de nov. de 2002"
click at [335, 256] on div at bounding box center [401, 186] width 802 height 372
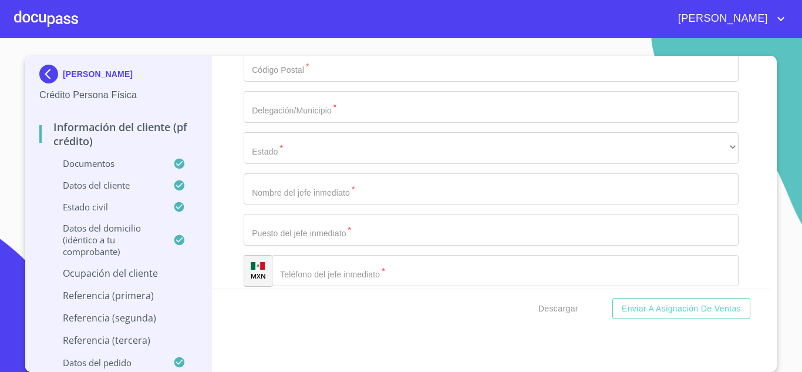
scroll to position [5492, 0]
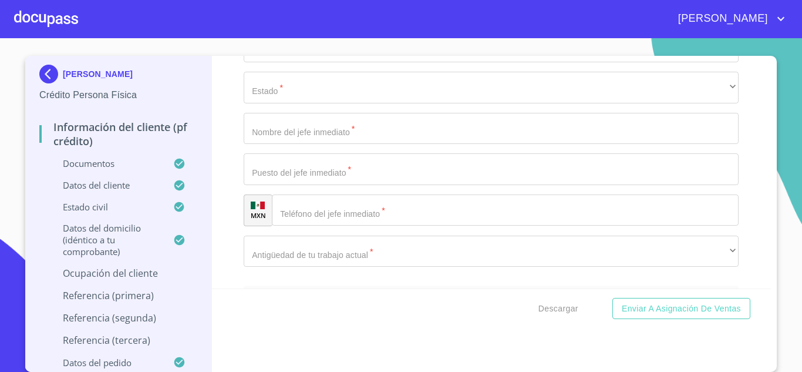
type input "INMOBILIARIA"
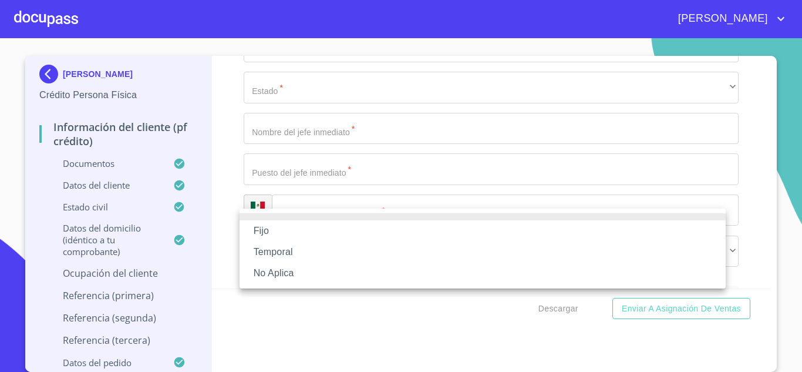
click at [312, 274] on li "No Aplica" at bounding box center [483, 272] width 486 height 21
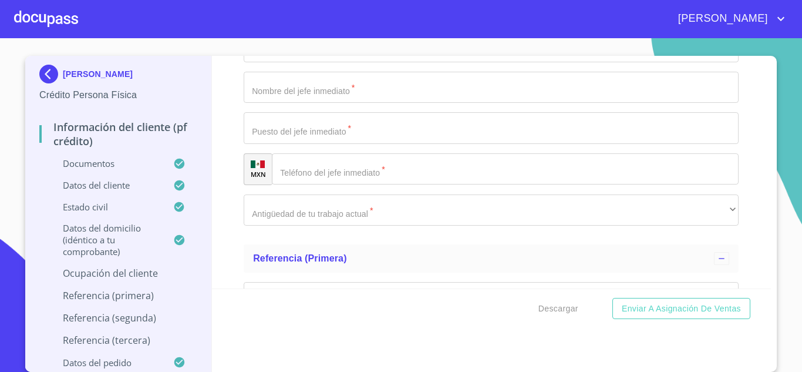
scroll to position [5609, 0]
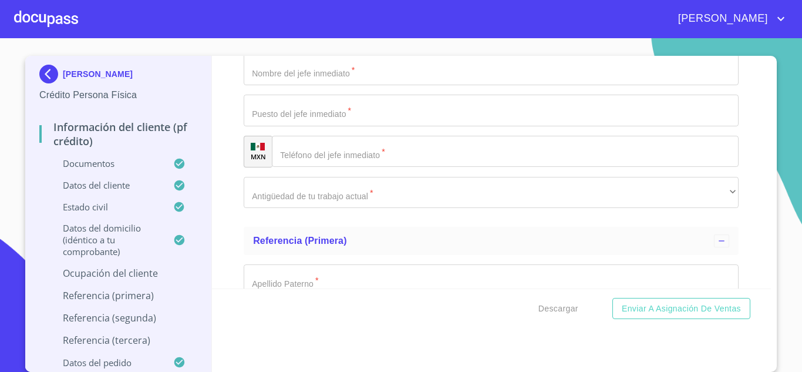
type input "150000"
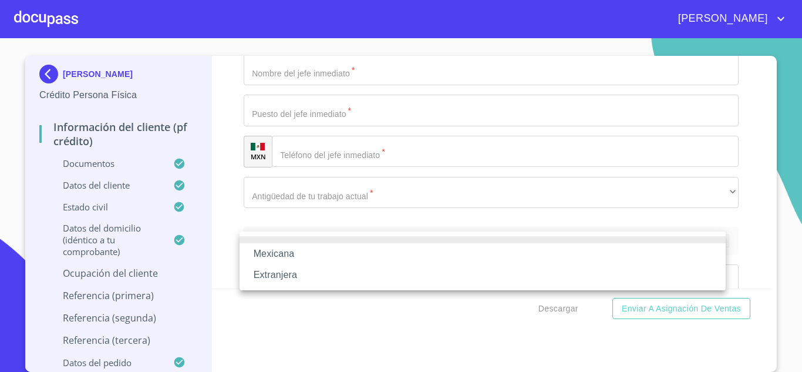
click at [284, 251] on li "Mexicana" at bounding box center [483, 253] width 486 height 21
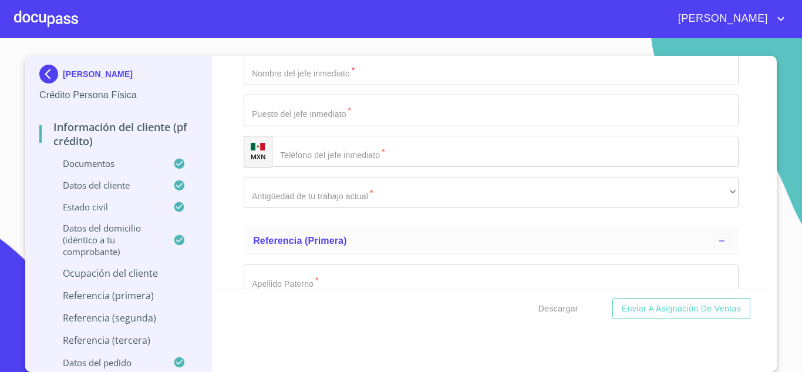
scroll to position [5668, 0]
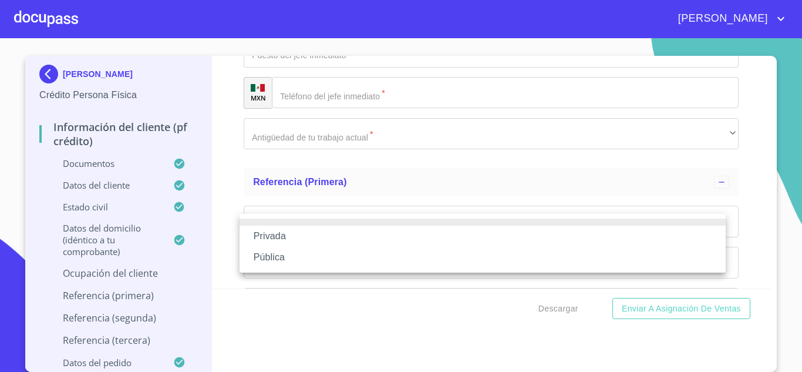
click at [282, 239] on li "Privada" at bounding box center [483, 235] width 486 height 21
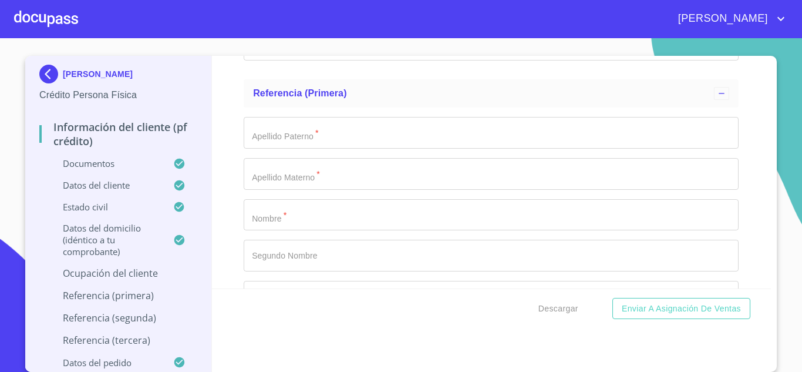
scroll to position [5785, 0]
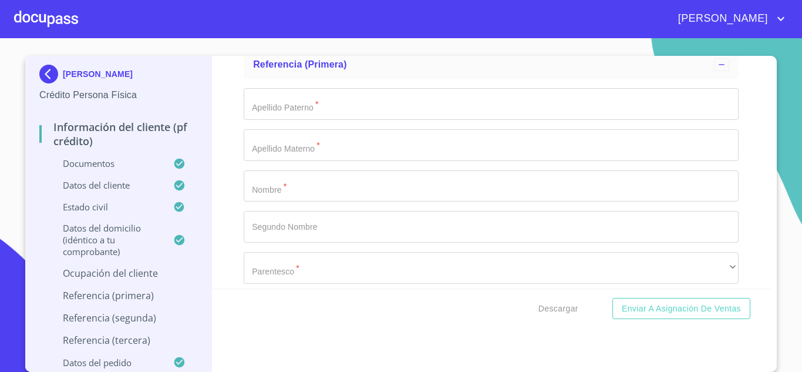
type input "INMOBILIARIA"
type input "[PHONE_NUMBER]"
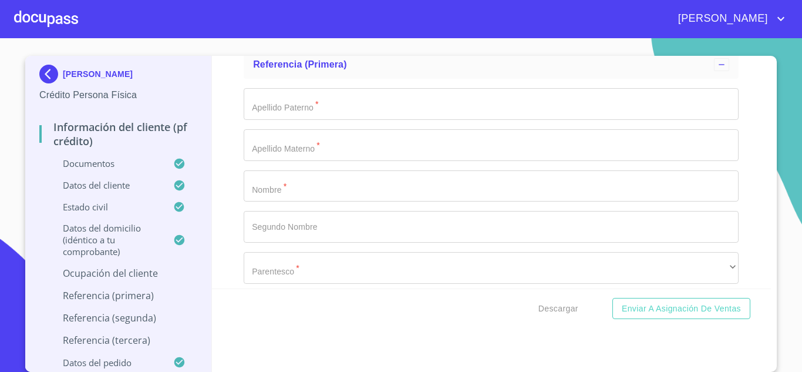
type input "ISLA RAZA"
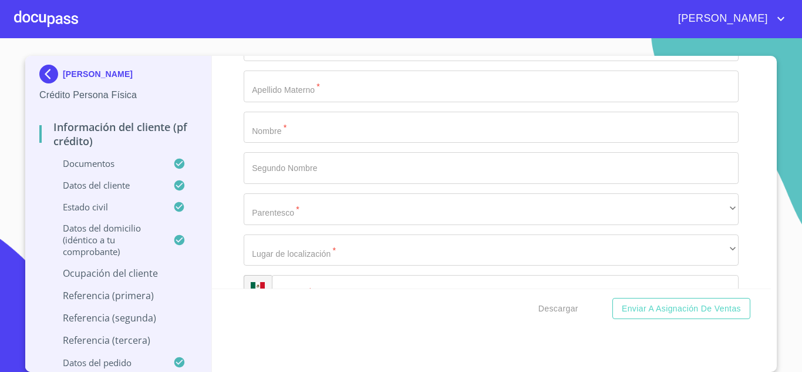
type input "2089"
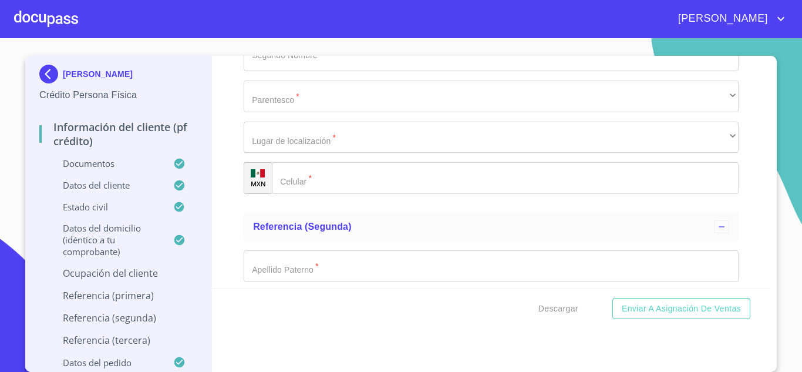
scroll to position [5962, 0]
type input "JARSINES DE [GEOGRAPHIC_DATA][PERSON_NAME]"
type input "44950"
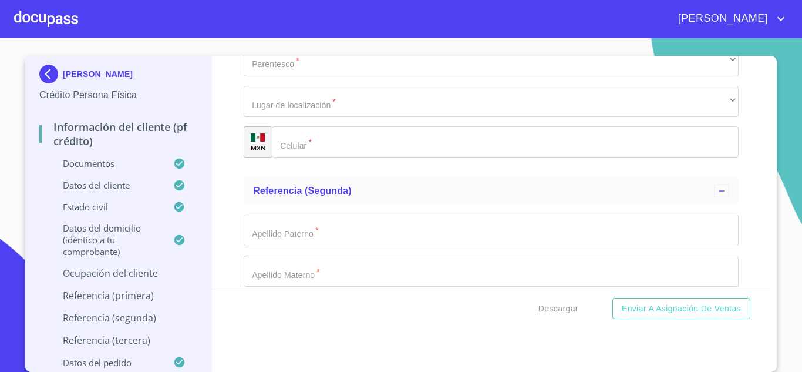
scroll to position [6020, 0]
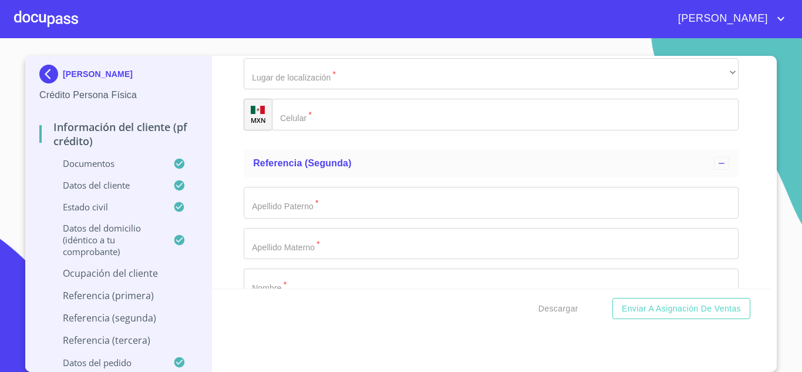
type input "[GEOGRAPHIC_DATA]"
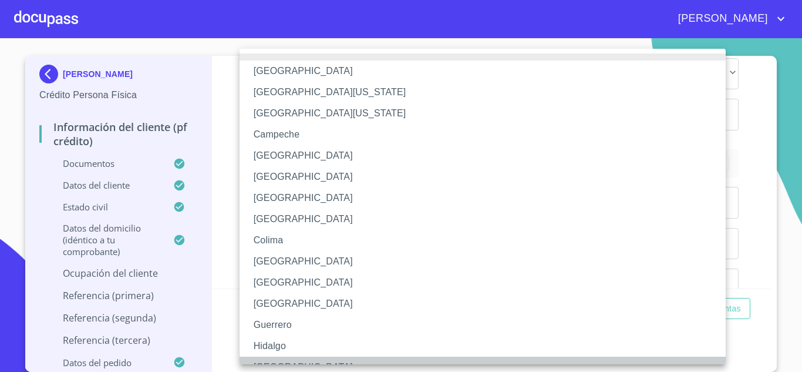
click at [275, 359] on li "[GEOGRAPHIC_DATA]" at bounding box center [487, 366] width 495 height 21
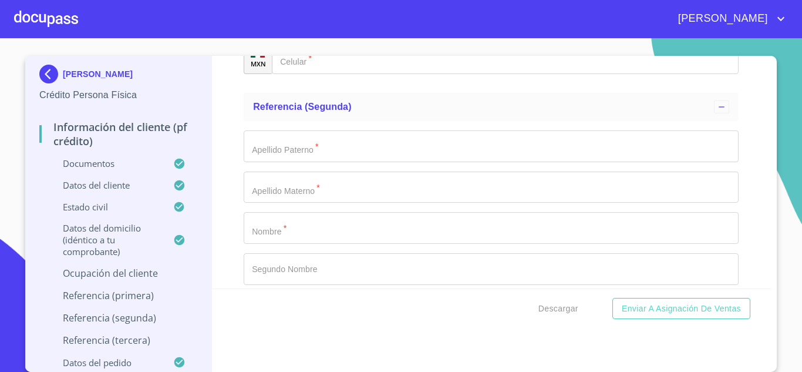
scroll to position [6138, 0]
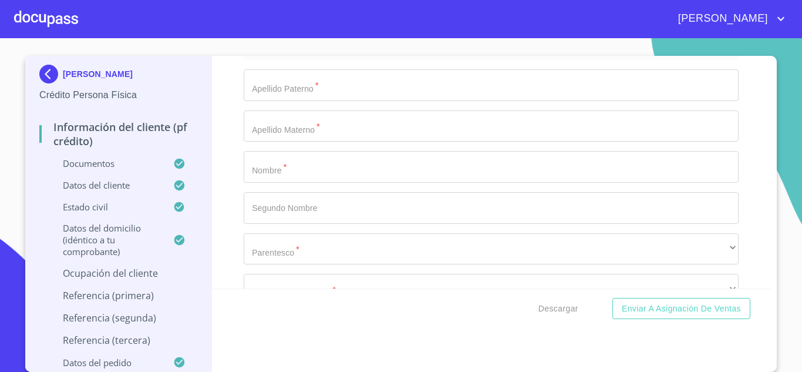
type input "[PERSON_NAME]"
type input "DUEÑO"
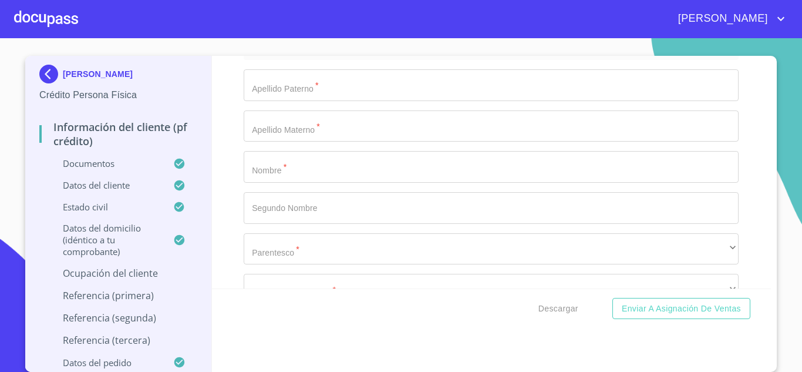
scroll to position [6196, 0]
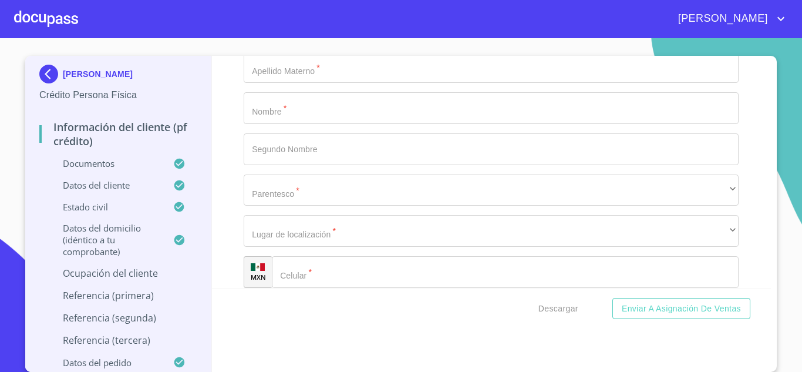
type input "[PHONE_NUMBER]"
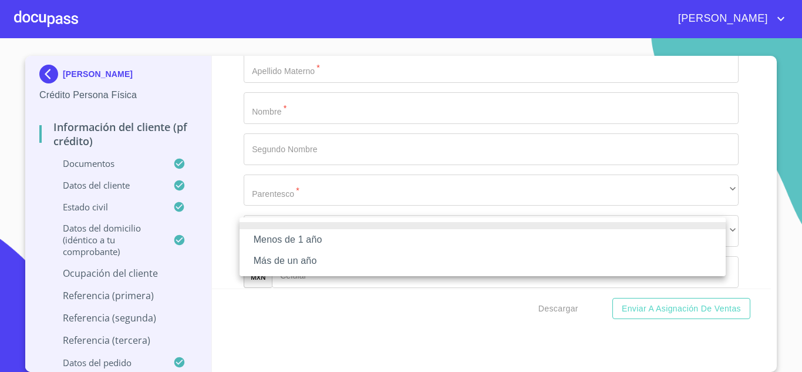
click at [312, 253] on li "Más de un año" at bounding box center [483, 260] width 486 height 21
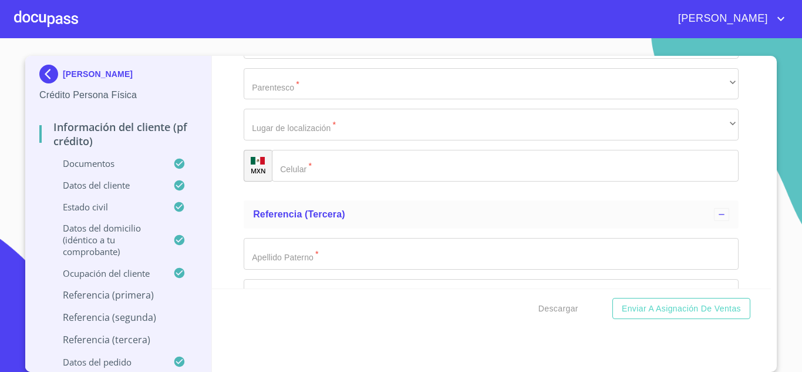
scroll to position [6314, 0]
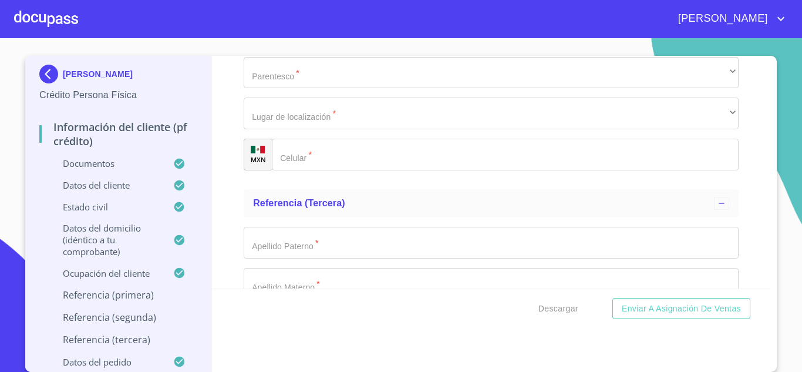
type input "MENDOZA"
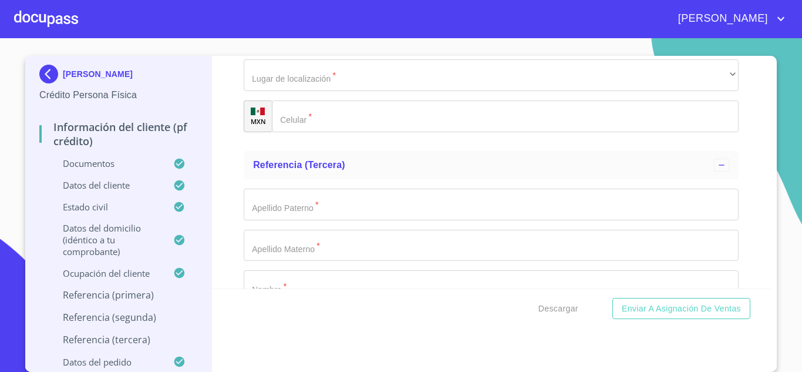
scroll to position [6373, 0]
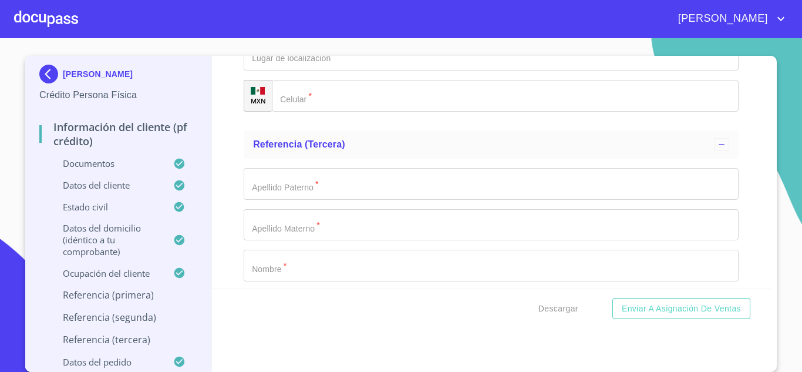
type input "RAMOS"
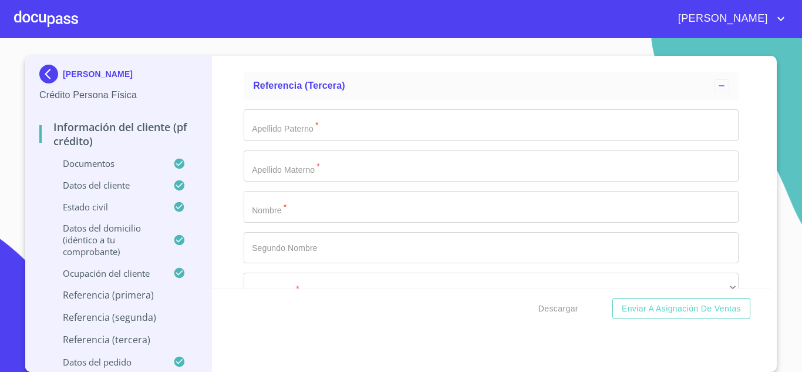
type input "[PERSON_NAME]"
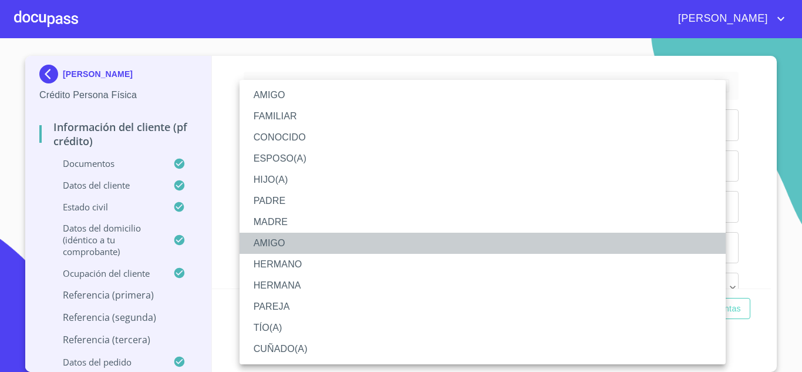
click at [293, 245] on li "AMIGO" at bounding box center [483, 243] width 486 height 21
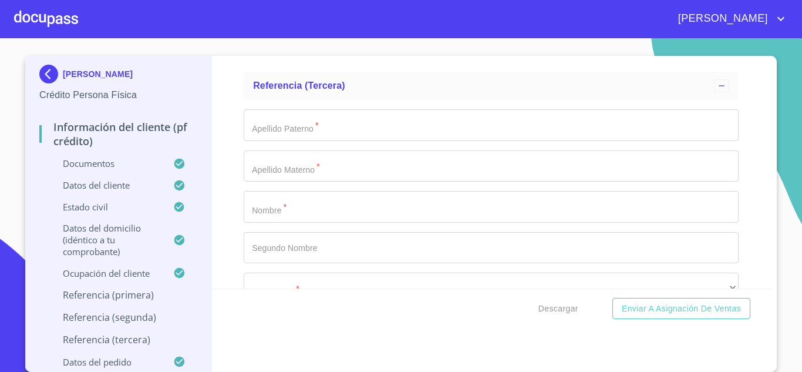
scroll to position [6490, 0]
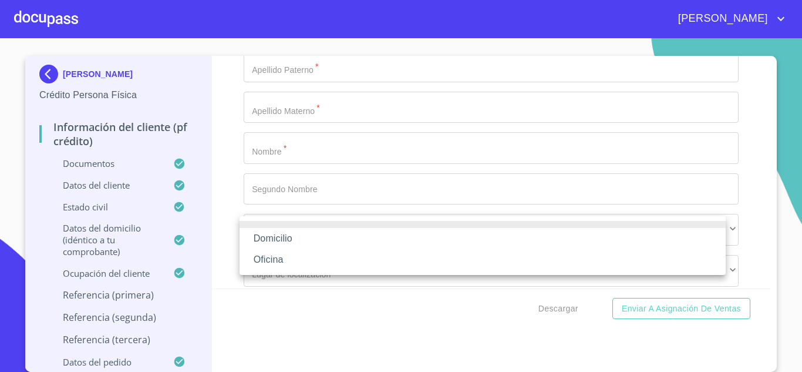
click at [297, 238] on li "Domicilio" at bounding box center [483, 238] width 486 height 21
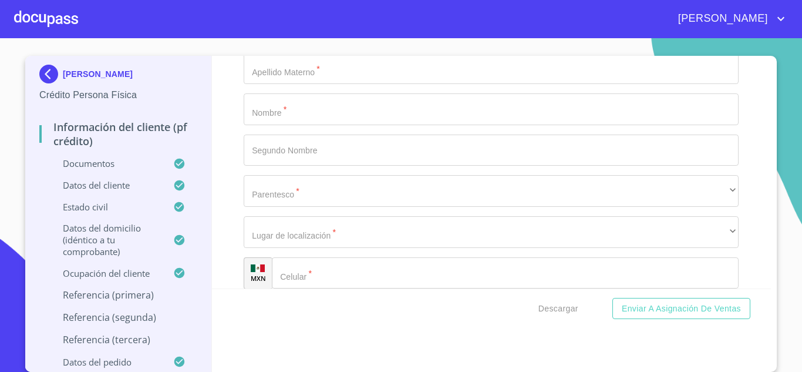
scroll to position [6549, 0]
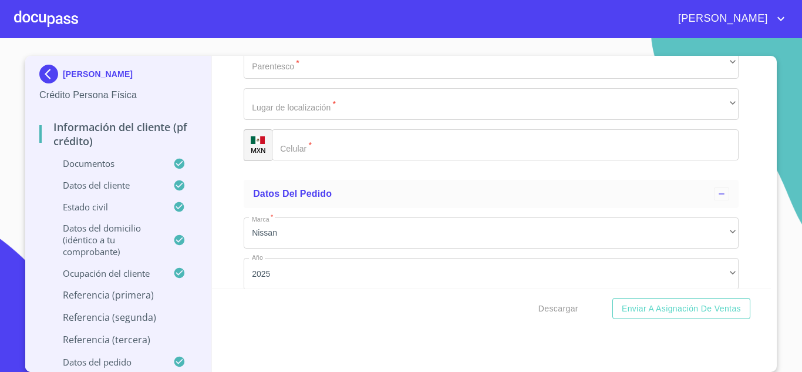
scroll to position [6666, 0]
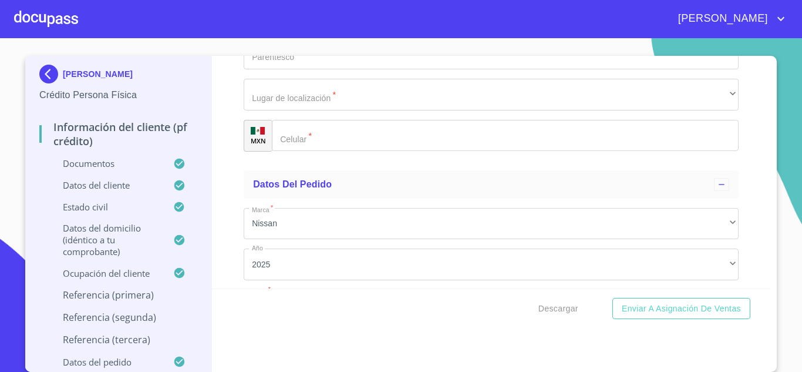
type input "[PHONE_NUMBER]"
type input "OROZCO"
type input "GUERRERO"
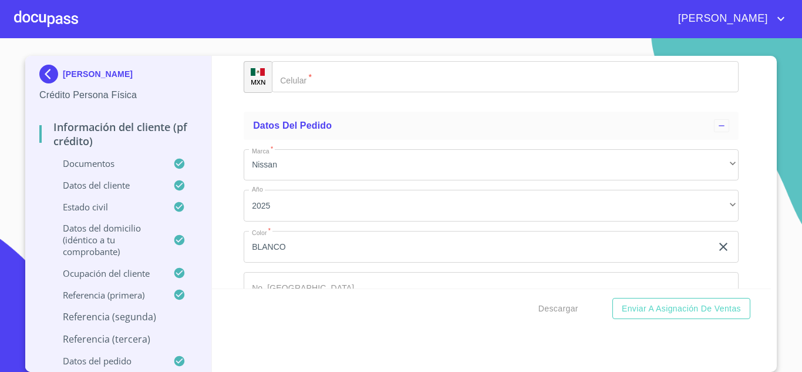
scroll to position [6784, 0]
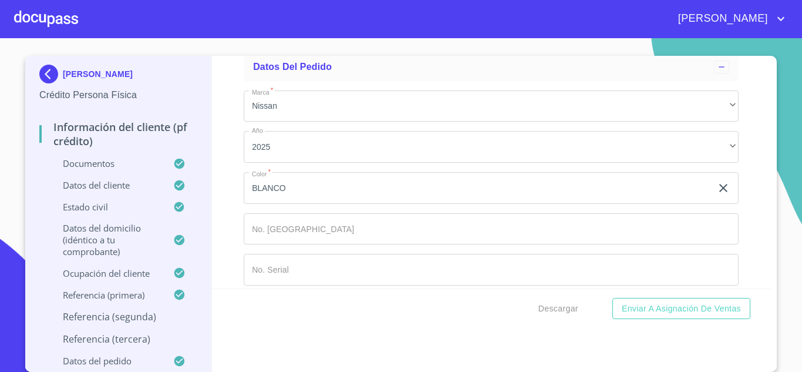
type input "[PERSON_NAME]"
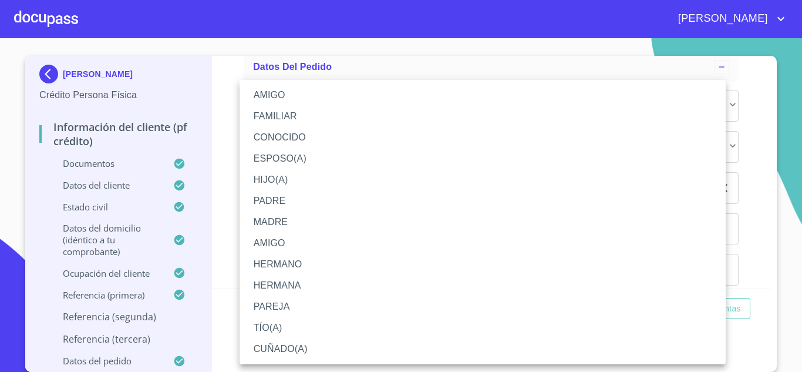
click at [297, 163] on li "ESPOSO(A)" at bounding box center [483, 158] width 486 height 21
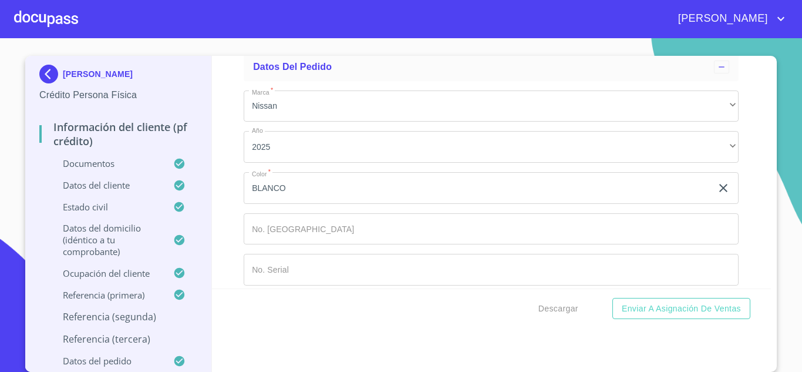
scroll to position [6842, 0]
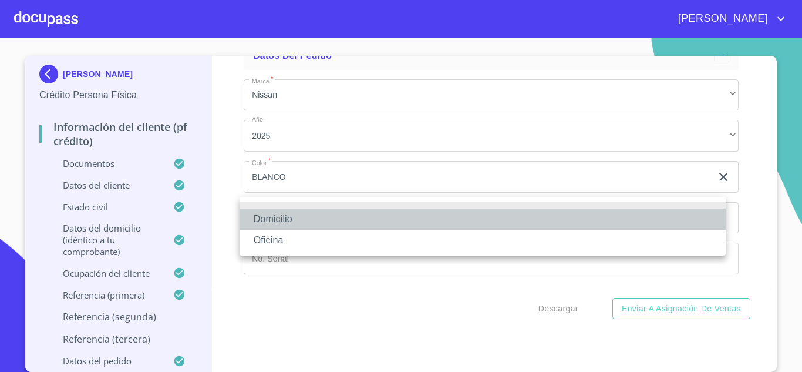
click at [319, 222] on li "Domicilio" at bounding box center [483, 218] width 486 height 21
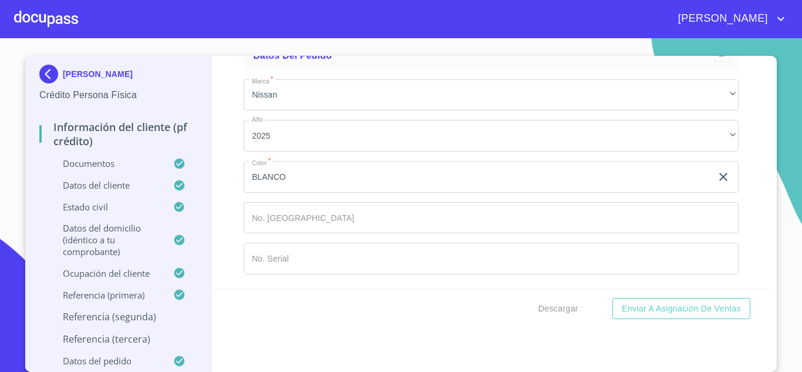
type input "[PHONE_NUMBER]"
type input "CERVANTES"
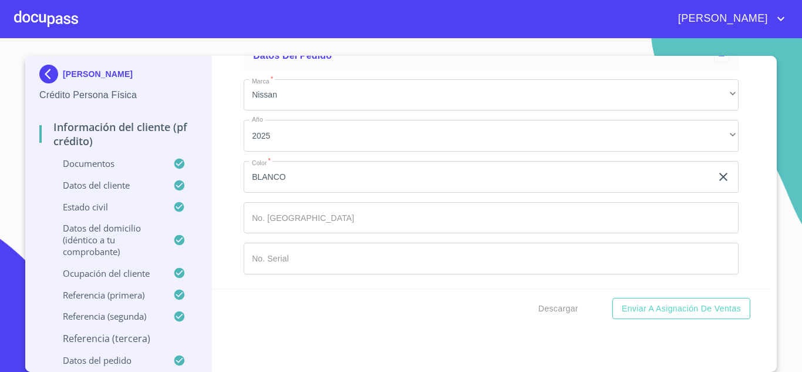
type input "MONTAÑO"
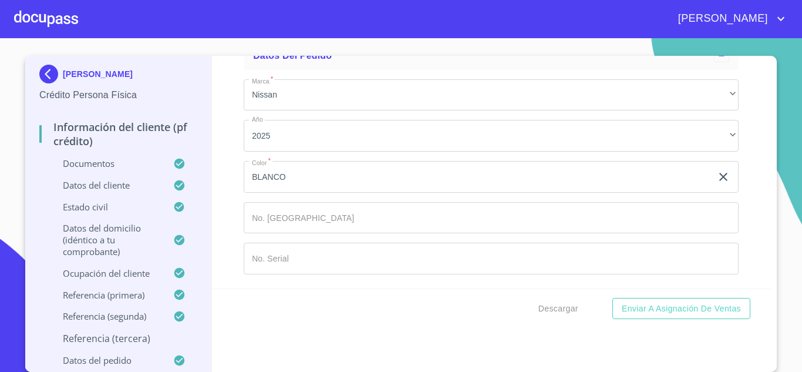
type input "[PERSON_NAME]"
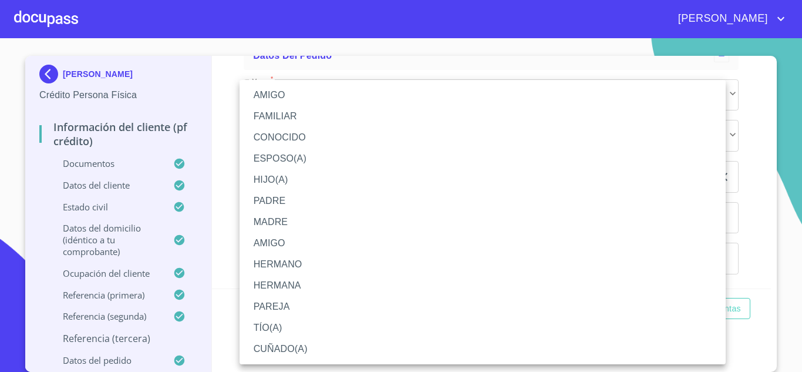
click at [262, 197] on li "PADRE" at bounding box center [483, 200] width 486 height 21
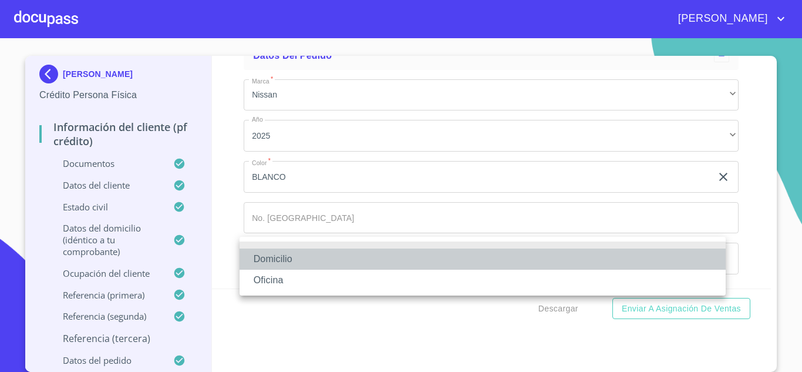
click at [300, 255] on li "Domicilio" at bounding box center [483, 258] width 486 height 21
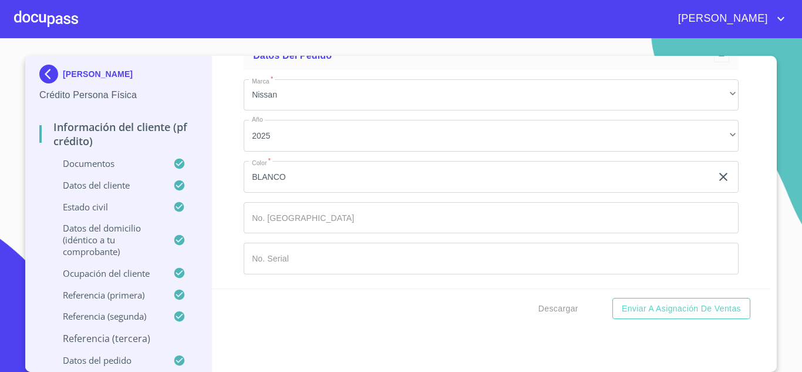
click at [330, 23] on input "Documento de identificación.   *" at bounding box center [505, 7] width 467 height 32
type input "[PHONE_NUMBER]"
click at [681, 313] on span "Enviar a Asignación de Ventas" at bounding box center [681, 308] width 119 height 15
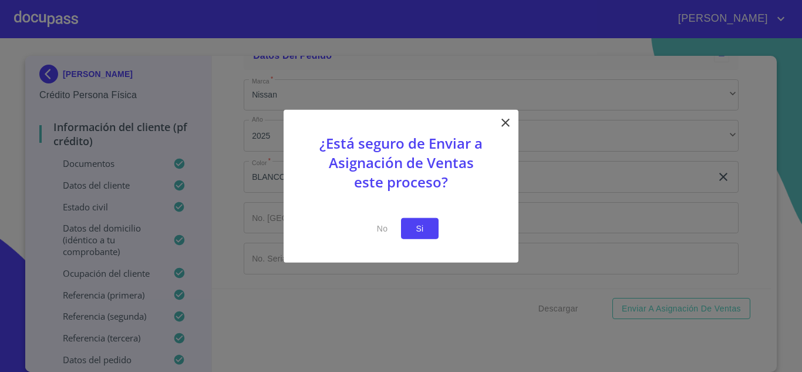
click at [413, 224] on span "Si" at bounding box center [419, 228] width 19 height 15
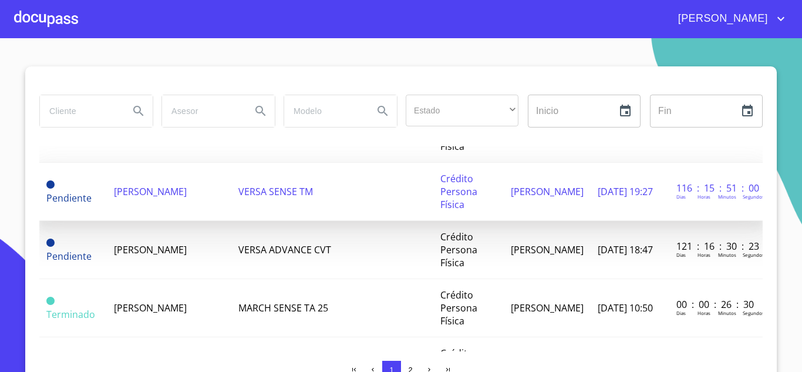
scroll to position [294, 0]
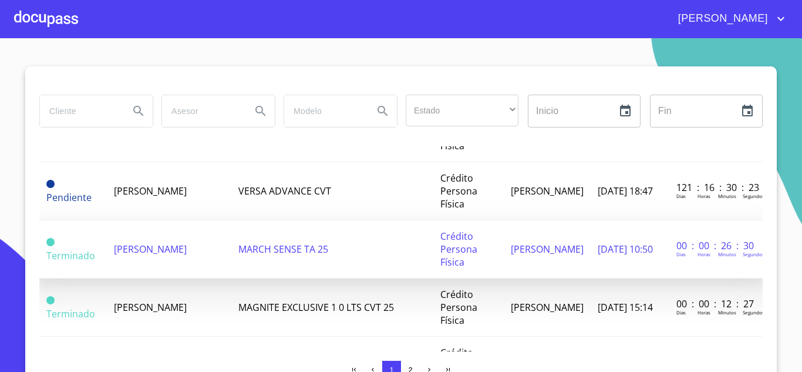
click at [149, 255] on span "[PERSON_NAME]" at bounding box center [150, 249] width 73 height 13
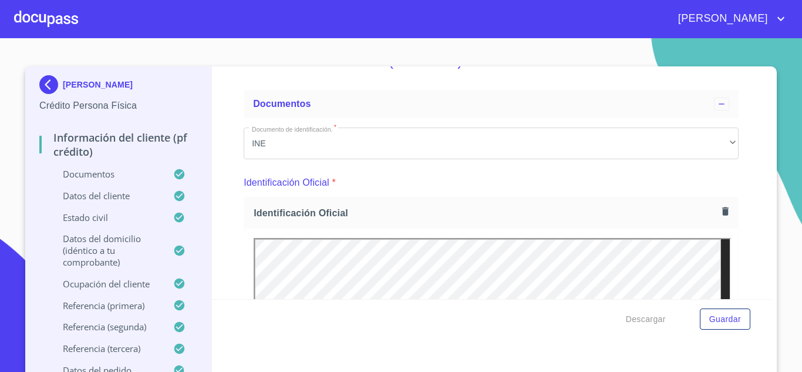
scroll to position [59, 0]
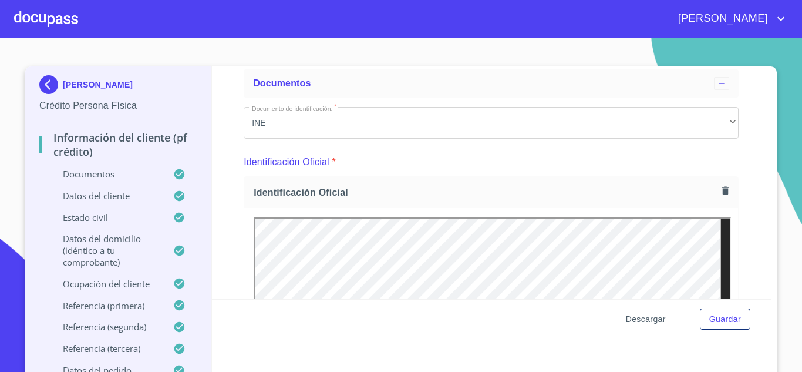
click at [649, 323] on span "Descargar" at bounding box center [646, 319] width 40 height 15
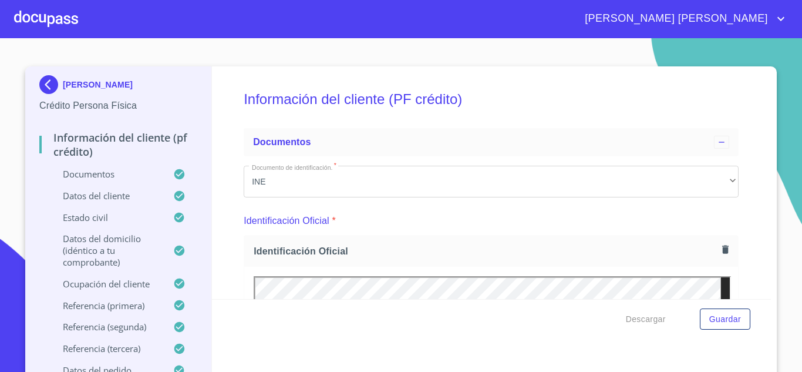
scroll to position [59, 0]
